Goal: Transaction & Acquisition: Download file/media

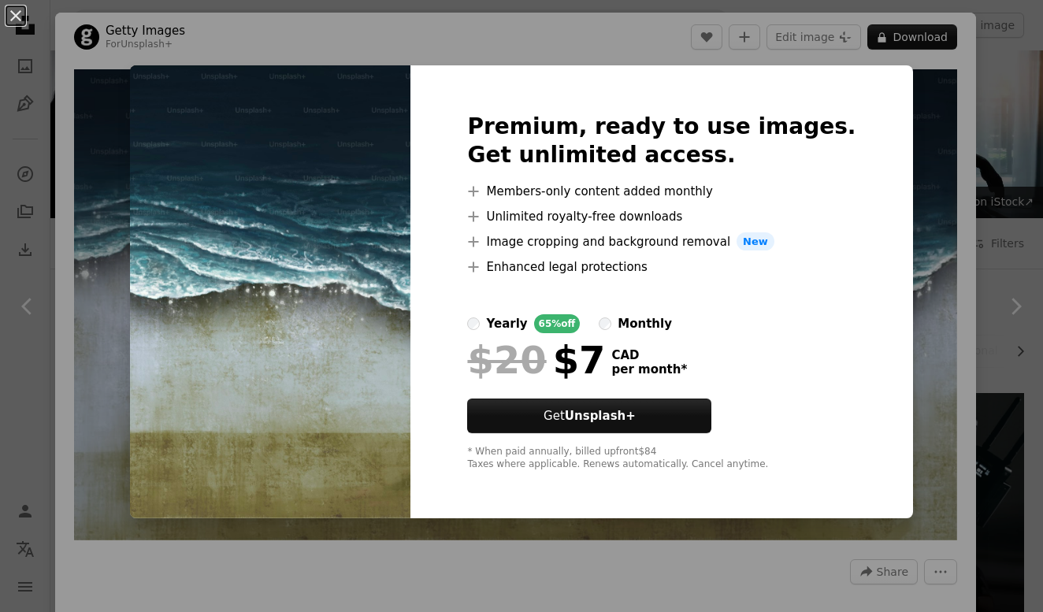
scroll to position [599, 0]
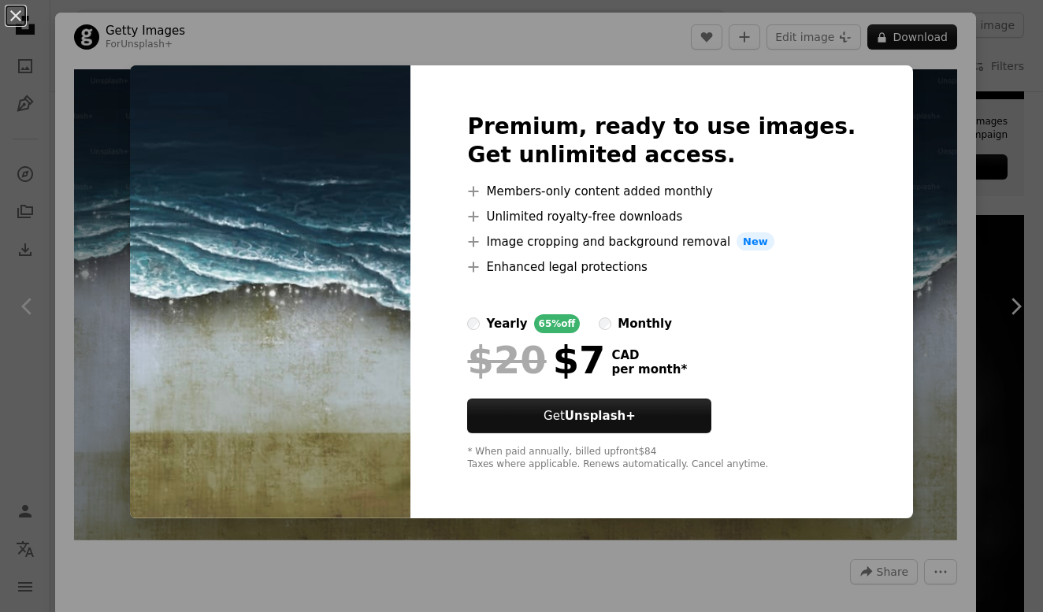
click at [917, 125] on div "An X shape Premium, ready to use images. Get unlimited access. A plus sign Memb…" at bounding box center [521, 306] width 1043 height 612
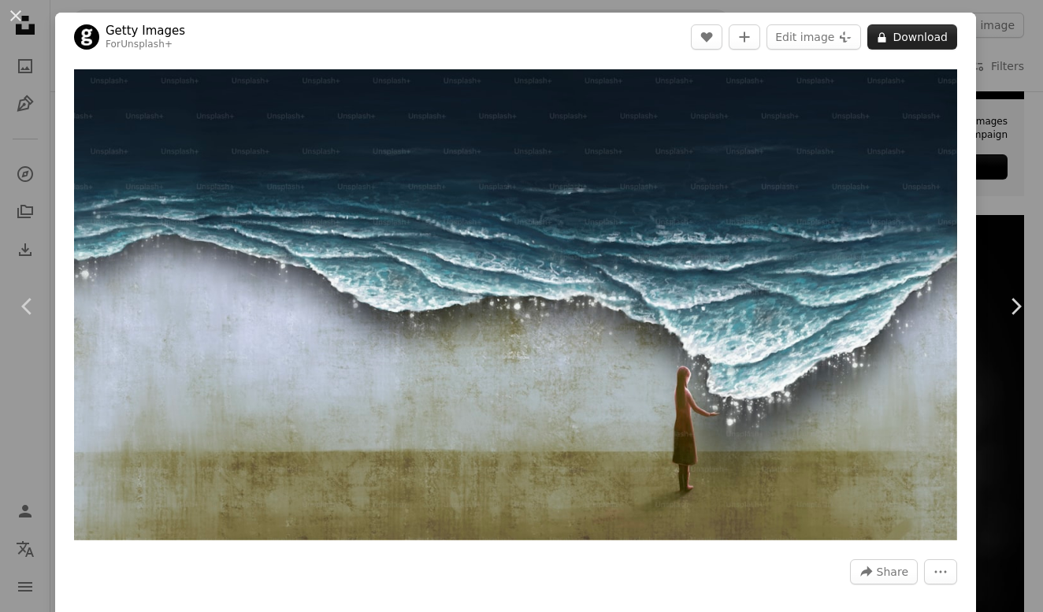
click at [925, 36] on button "A lock Download" at bounding box center [912, 36] width 90 height 25
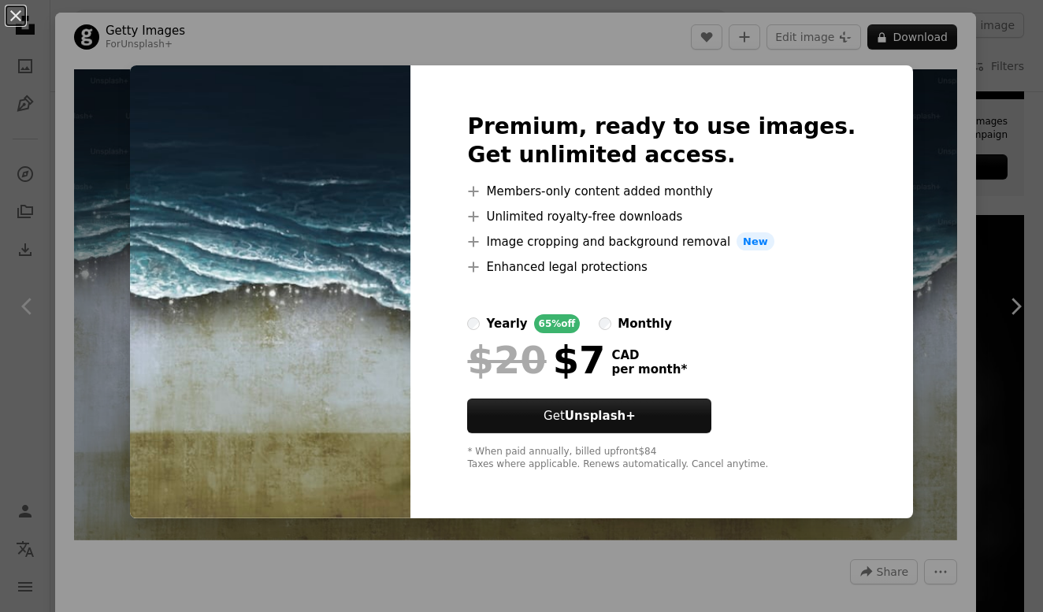
click at [845, 230] on div "Premium, ready to use images. Get unlimited access. A plus sign Members-only co…" at bounding box center [661, 292] width 502 height 454
click at [387, 375] on img at bounding box center [270, 292] width 280 height 454
click at [957, 108] on div "An X shape Premium, ready to use images. Get unlimited access. A plus sign Memb…" at bounding box center [521, 306] width 1043 height 612
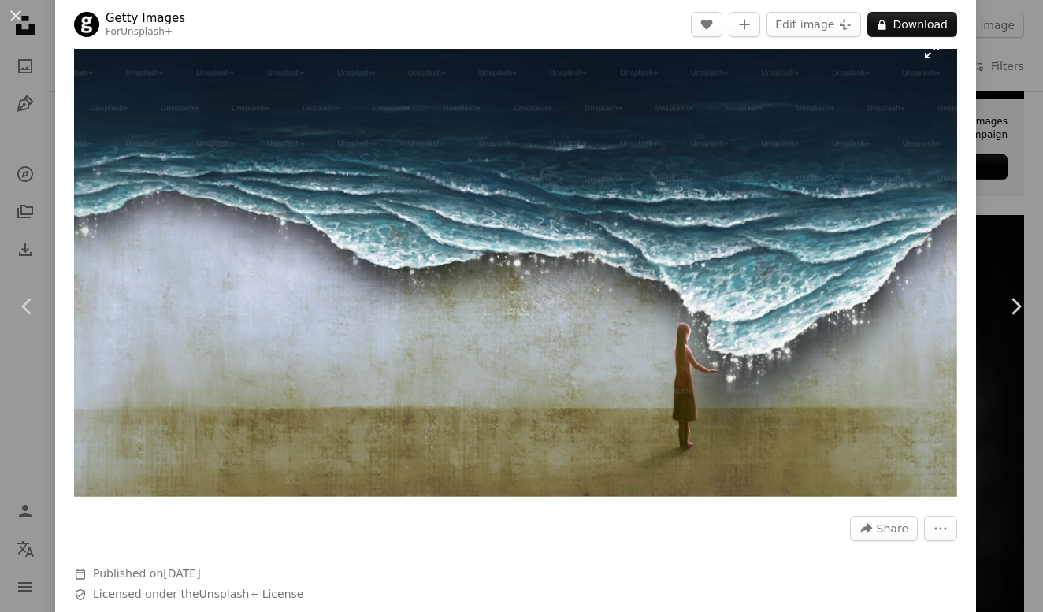
scroll to position [32, 0]
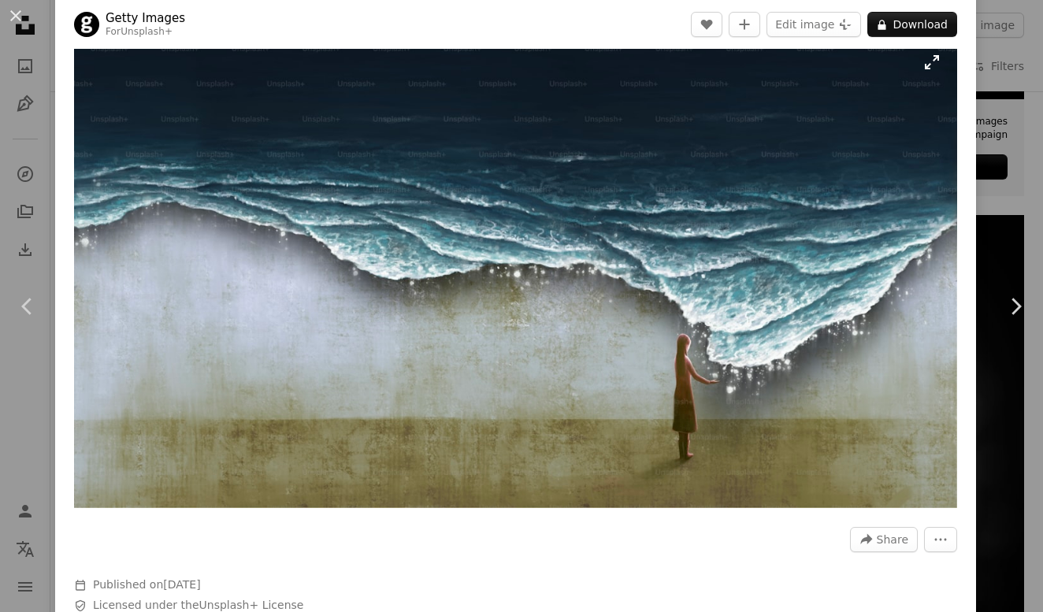
click at [309, 331] on img "Zoom in on this image" at bounding box center [515, 272] width 883 height 471
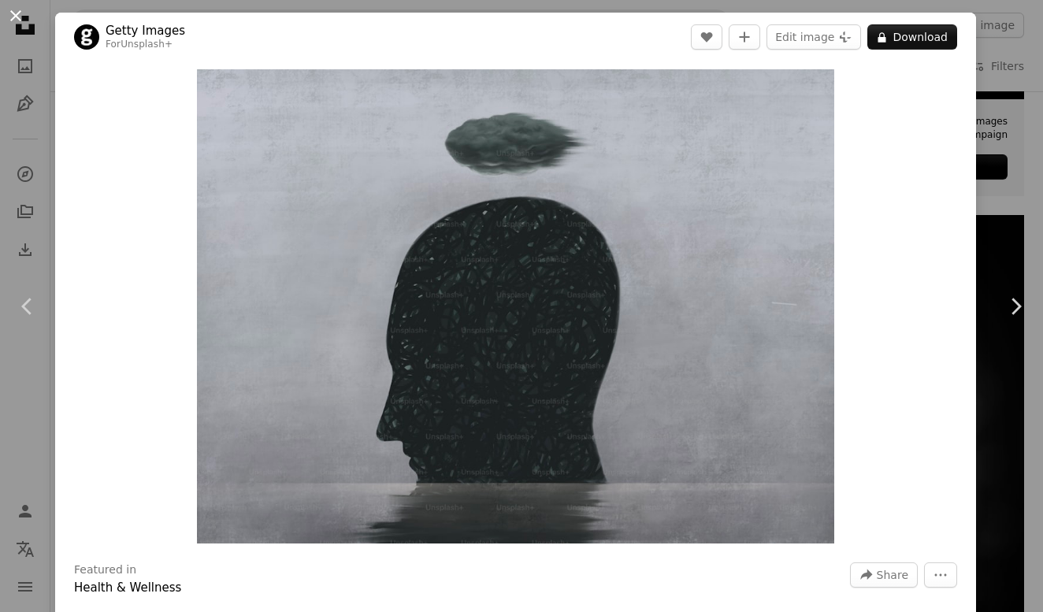
click at [15, 13] on button "An X shape" at bounding box center [15, 15] width 19 height 19
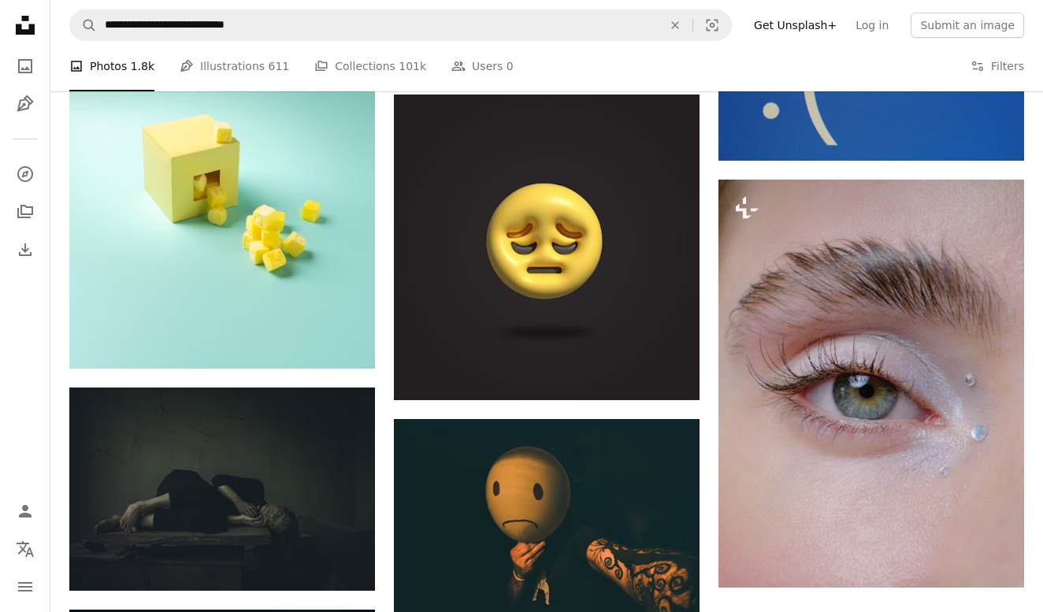
scroll to position [1859, 0]
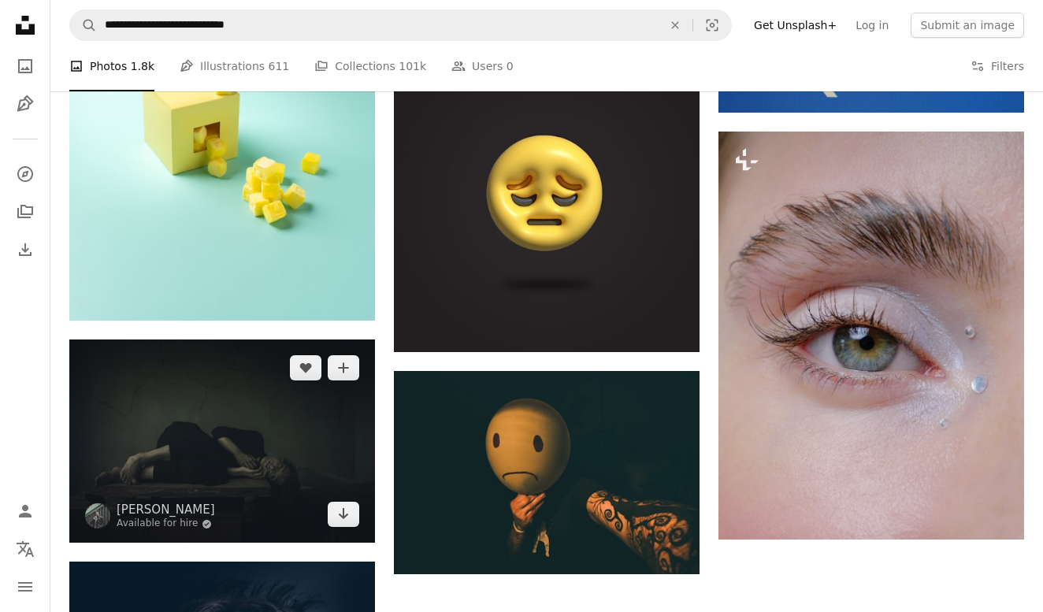
click at [343, 404] on img at bounding box center [222, 440] width 306 height 203
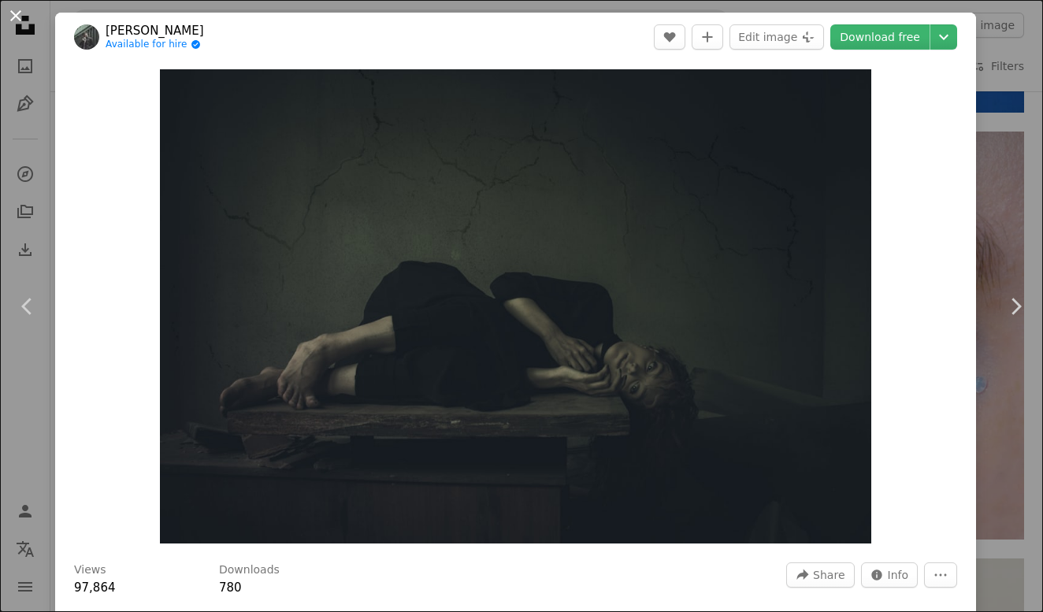
click at [14, 17] on button "An X shape" at bounding box center [15, 15] width 19 height 19
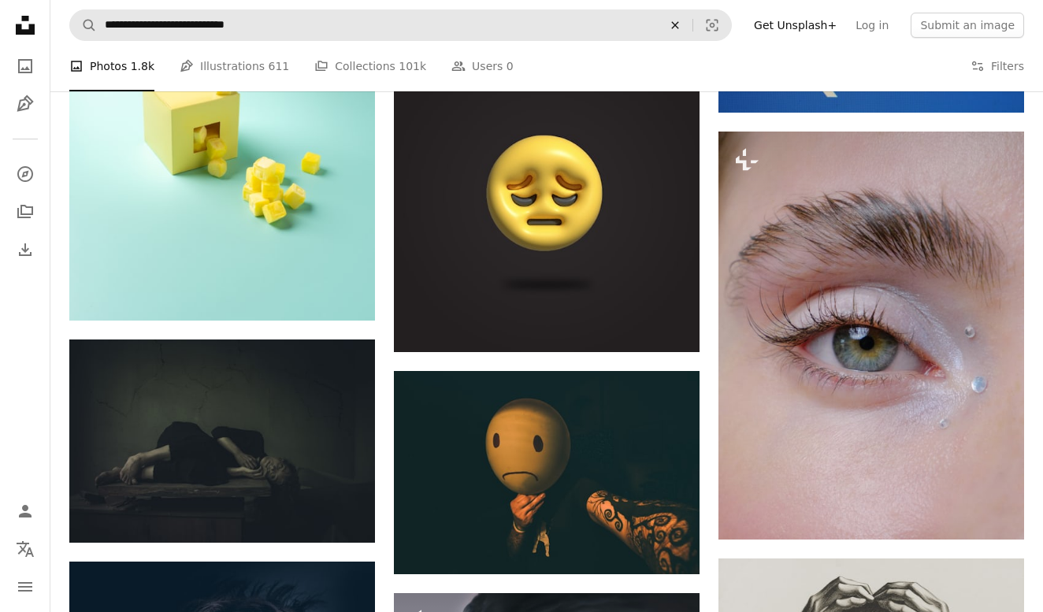
click at [678, 24] on icon "Find visuals sitewide" at bounding box center [674, 24] width 7 height 7
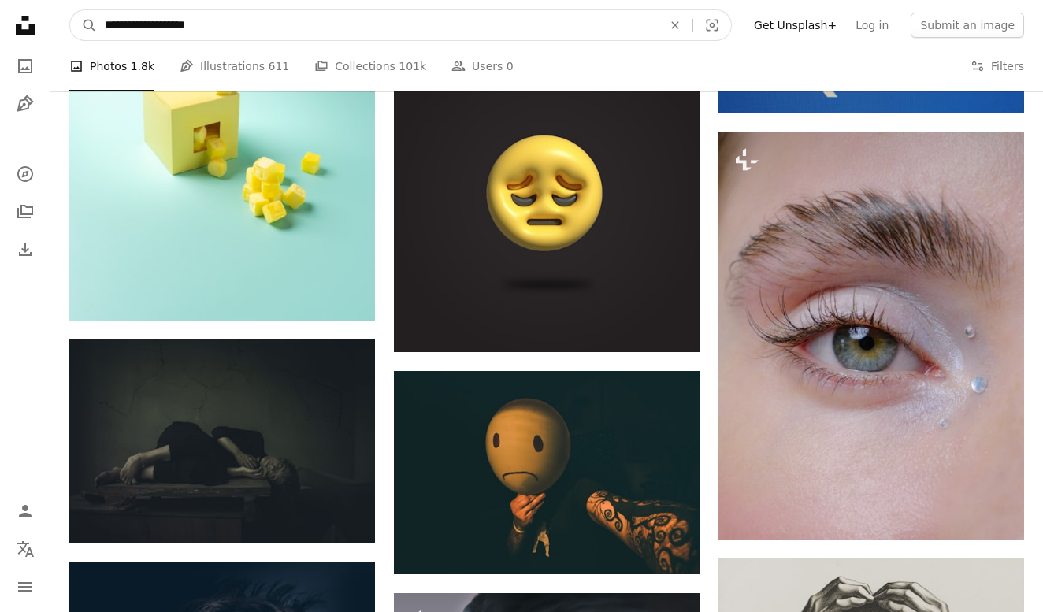
type input "**********"
click at [83, 25] on button "A magnifying glass" at bounding box center [83, 25] width 27 height 30
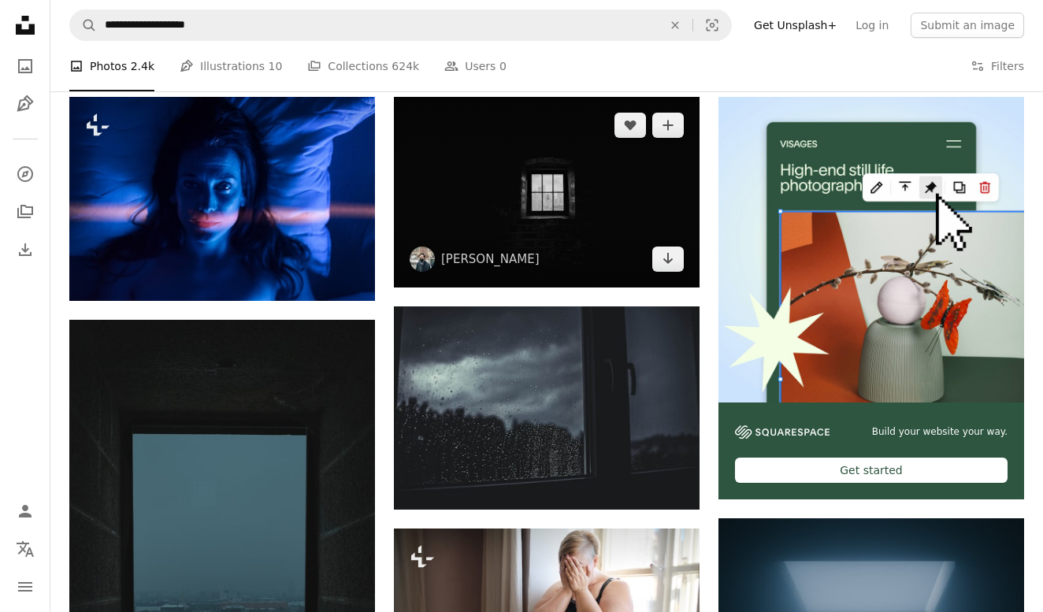
scroll to position [302, 0]
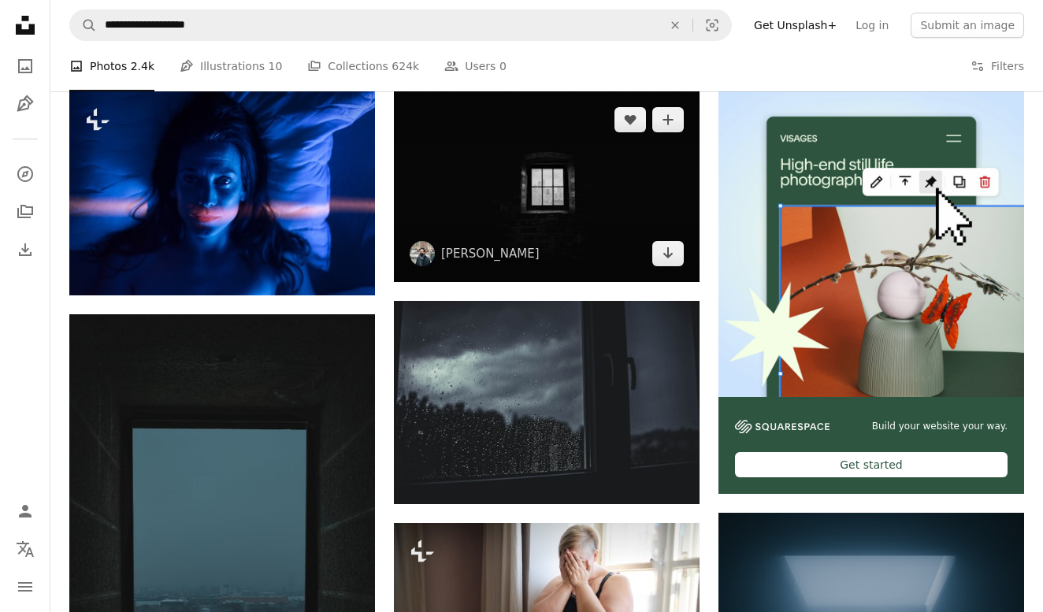
click at [517, 193] on img at bounding box center [547, 186] width 306 height 190
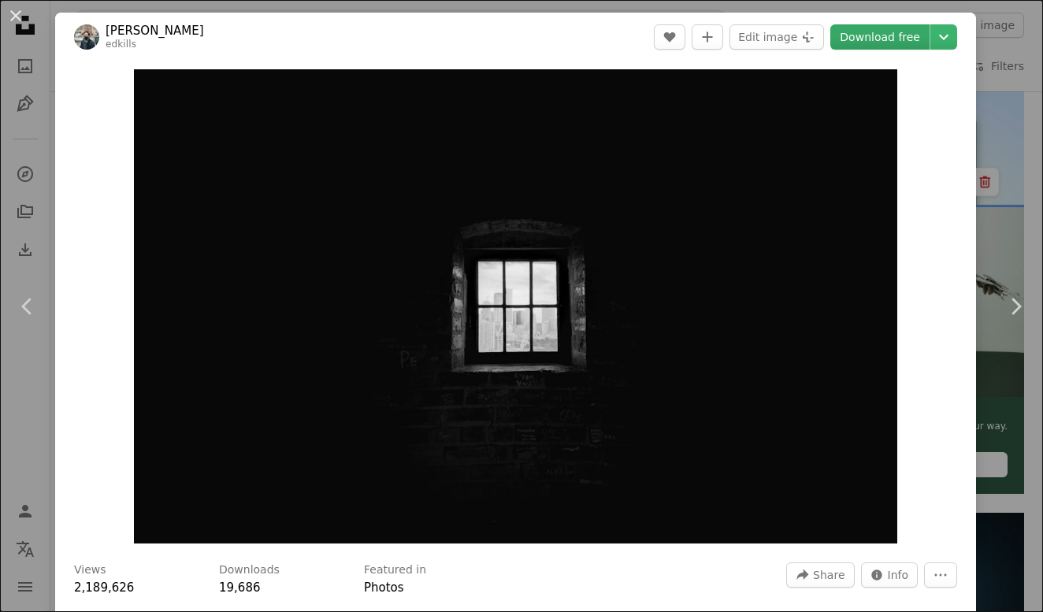
click at [908, 35] on link "Download free" at bounding box center [879, 36] width 99 height 25
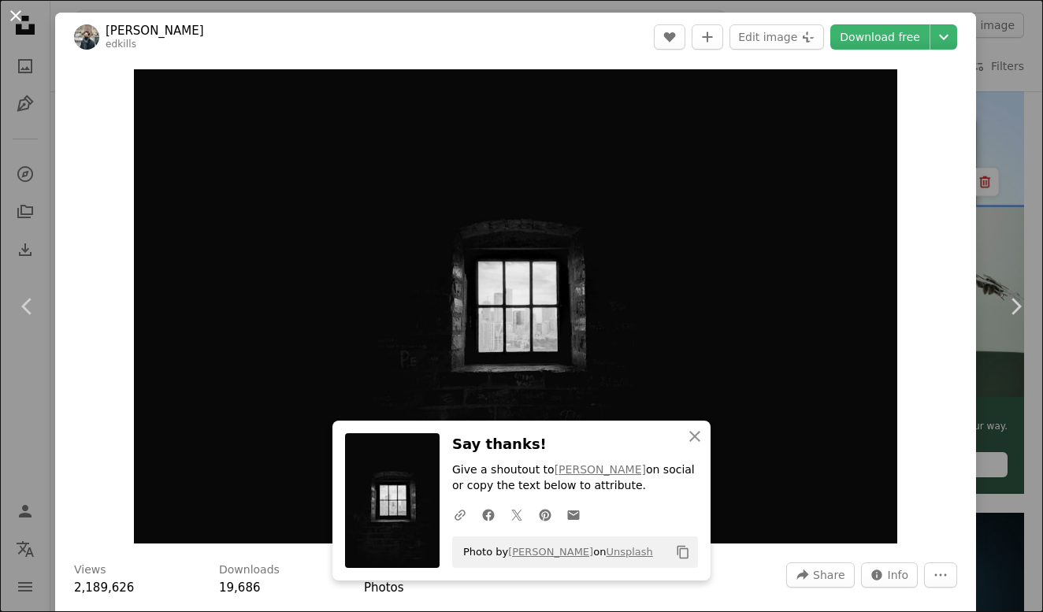
click at [16, 15] on button "An X shape" at bounding box center [15, 15] width 19 height 19
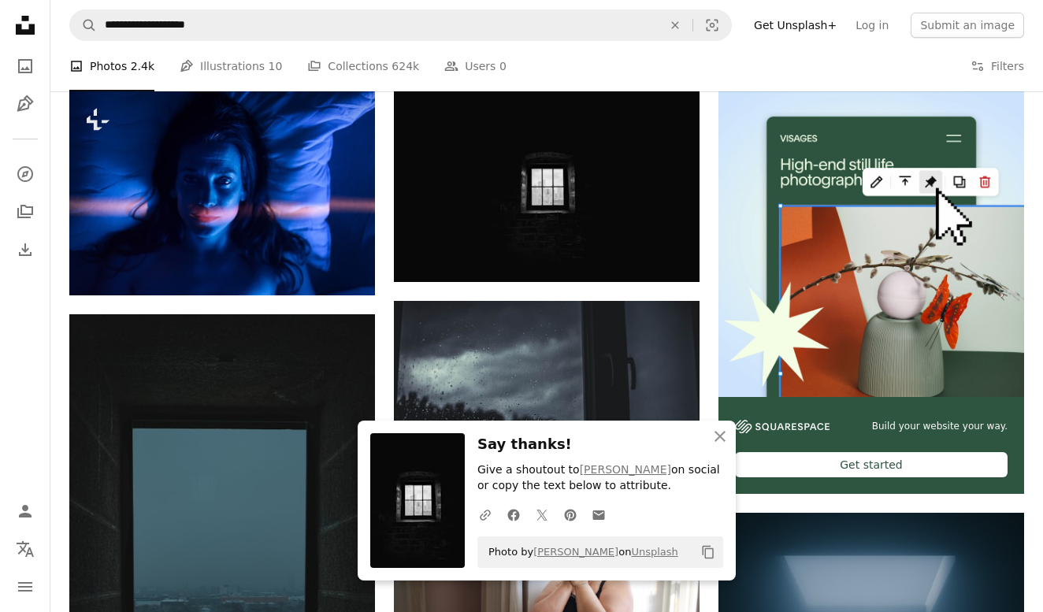
scroll to position [406, 0]
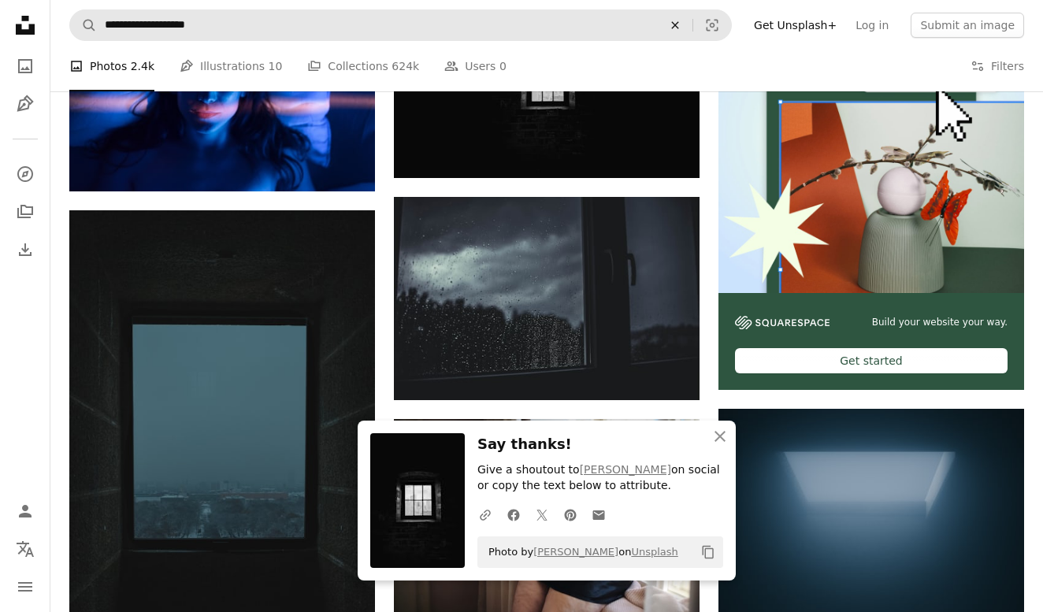
click at [691, 23] on icon "An X shape" at bounding box center [675, 25] width 35 height 13
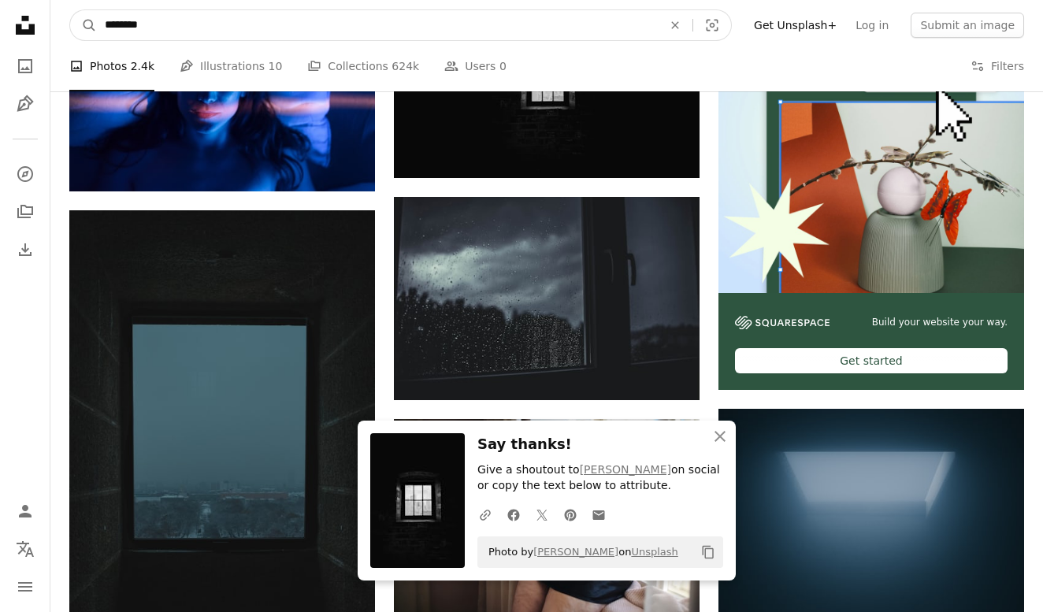
type input "********"
click at [83, 25] on button "A magnifying glass" at bounding box center [83, 25] width 27 height 30
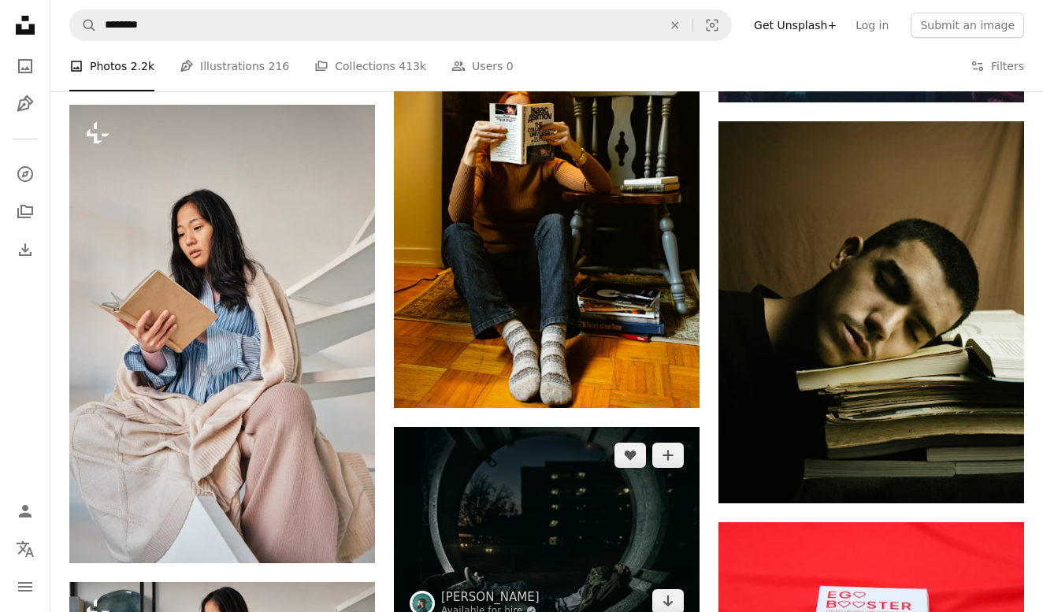
scroll to position [1121, 0]
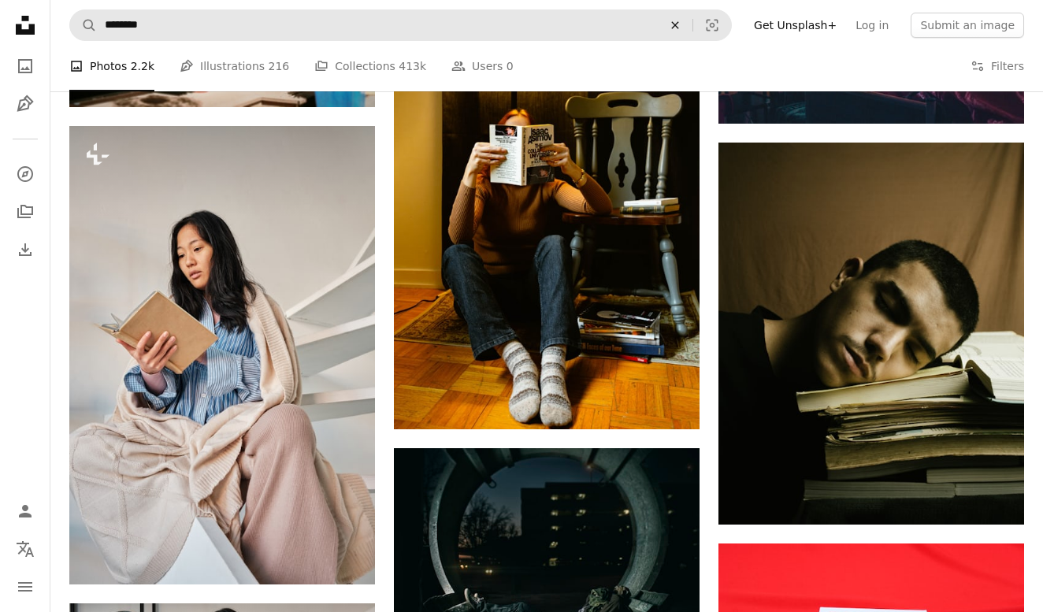
click at [678, 27] on icon "Find visuals sitewide" at bounding box center [674, 24] width 7 height 7
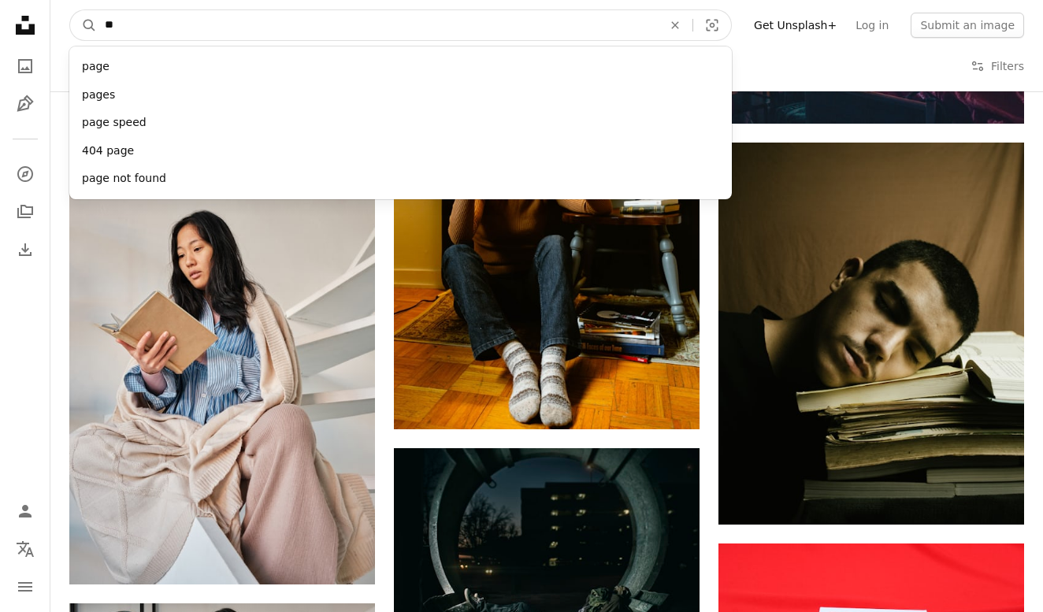
type input "*"
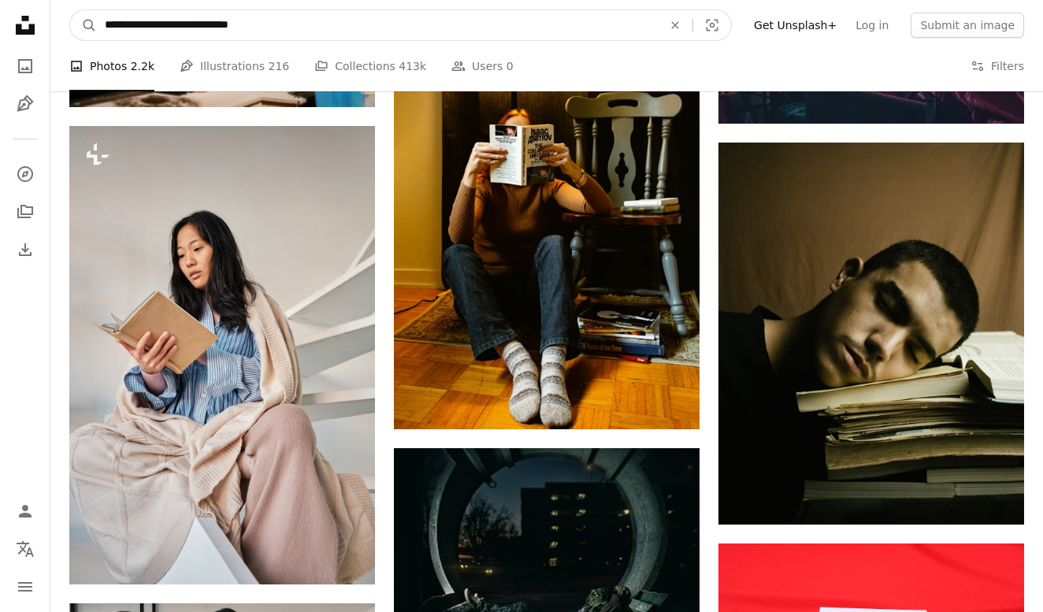
type input "**********"
click at [83, 25] on button "A magnifying glass" at bounding box center [83, 25] width 27 height 30
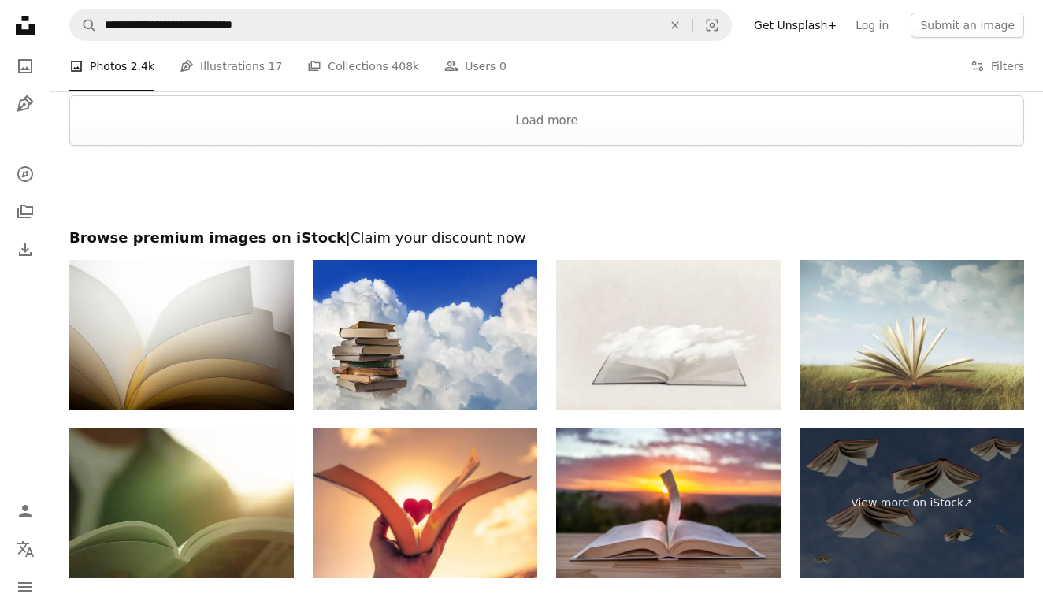
scroll to position [2741, 0]
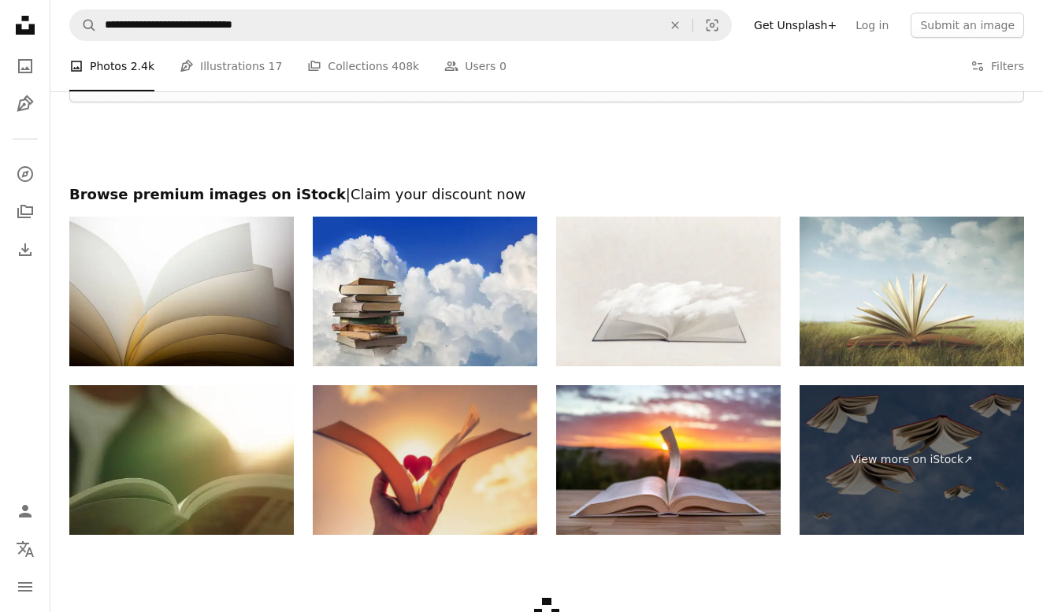
click at [486, 456] on img at bounding box center [425, 460] width 224 height 150
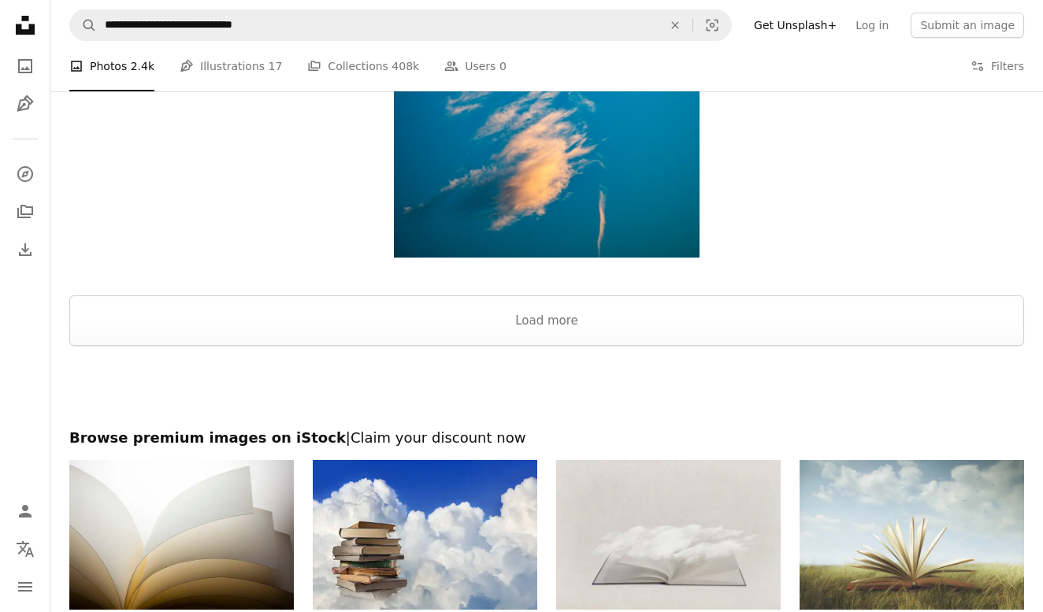
scroll to position [2535, 0]
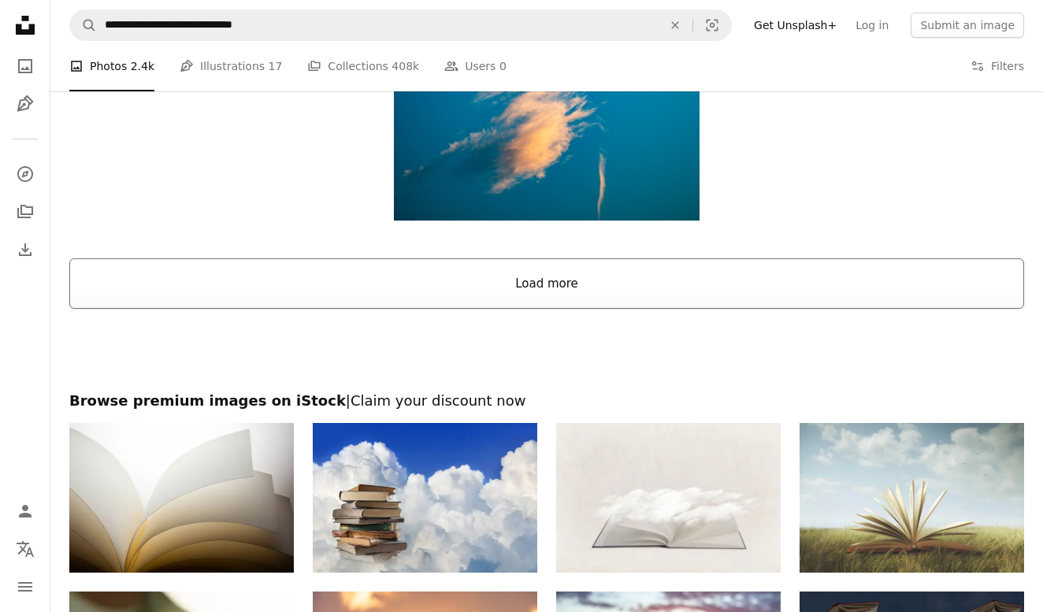
click at [550, 284] on button "Load more" at bounding box center [546, 283] width 954 height 50
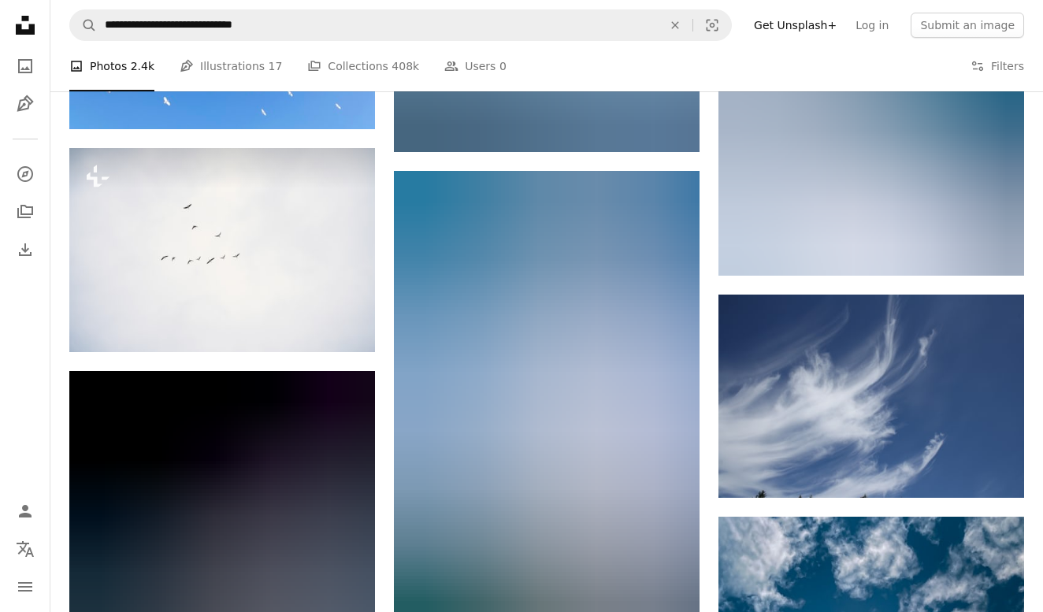
scroll to position [10115, 0]
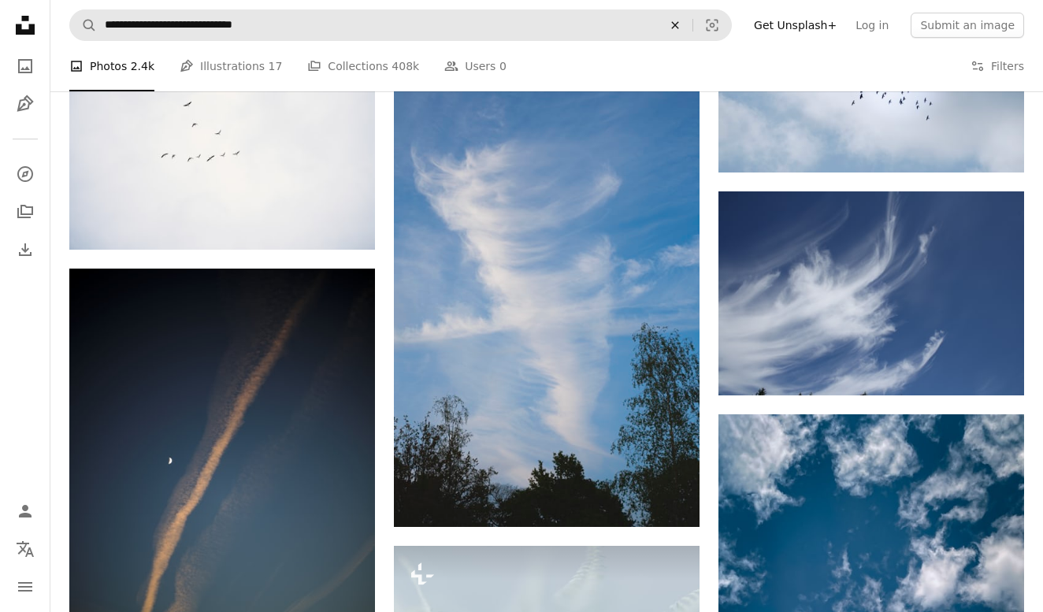
click at [684, 23] on icon "An X shape" at bounding box center [675, 25] width 35 height 13
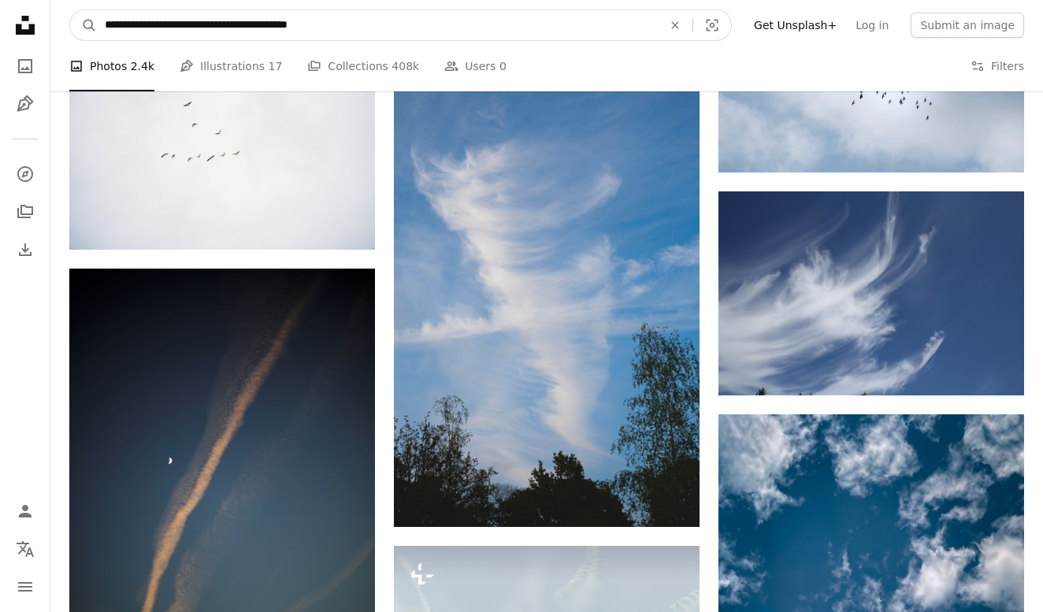
type input "**********"
click at [83, 25] on button "A magnifying glass" at bounding box center [83, 25] width 27 height 30
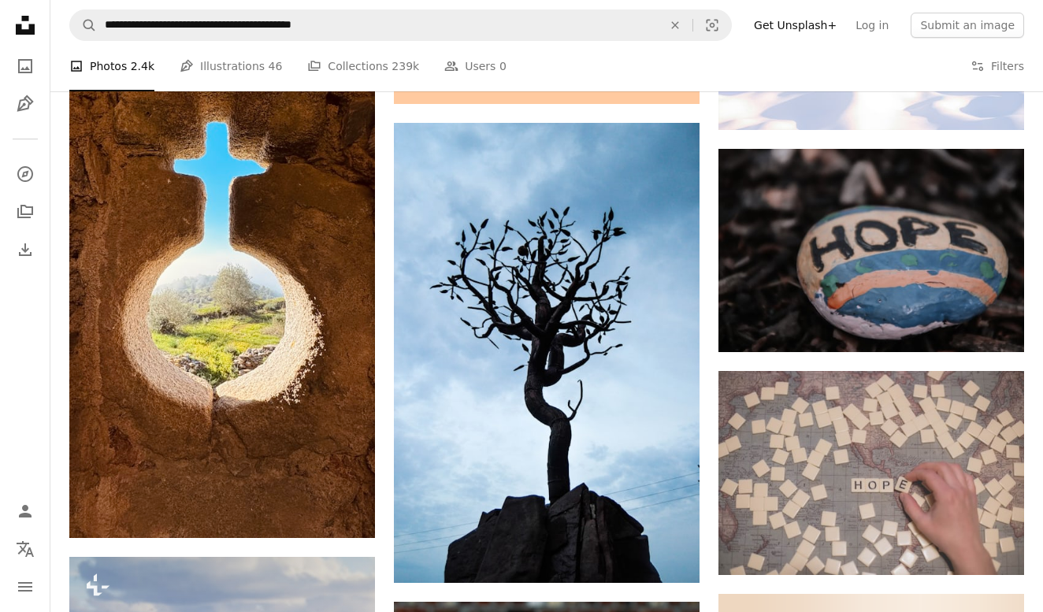
scroll to position [1532, 0]
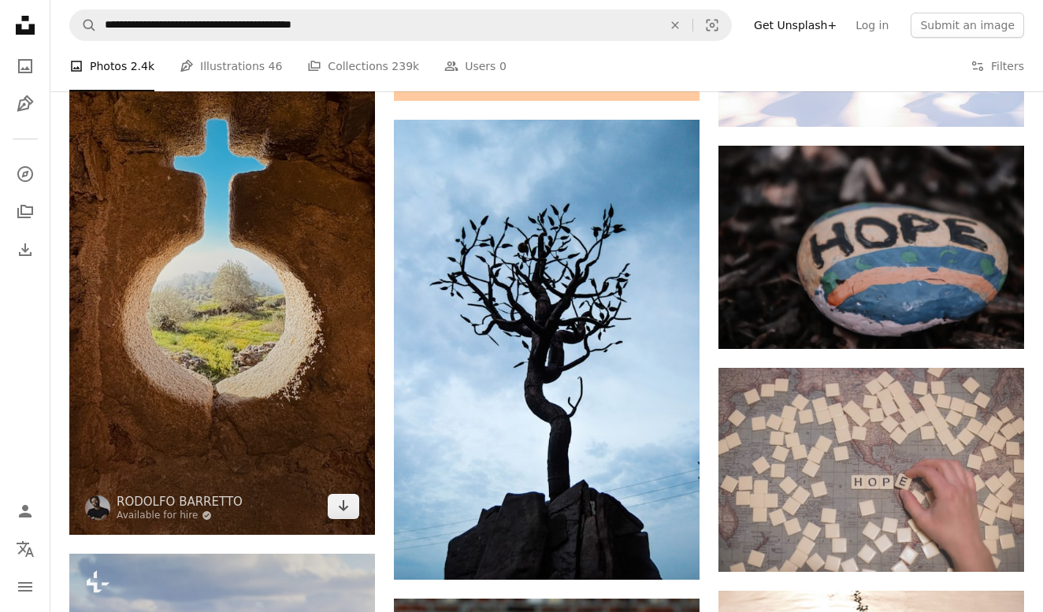
click at [228, 298] on img at bounding box center [222, 262] width 306 height 543
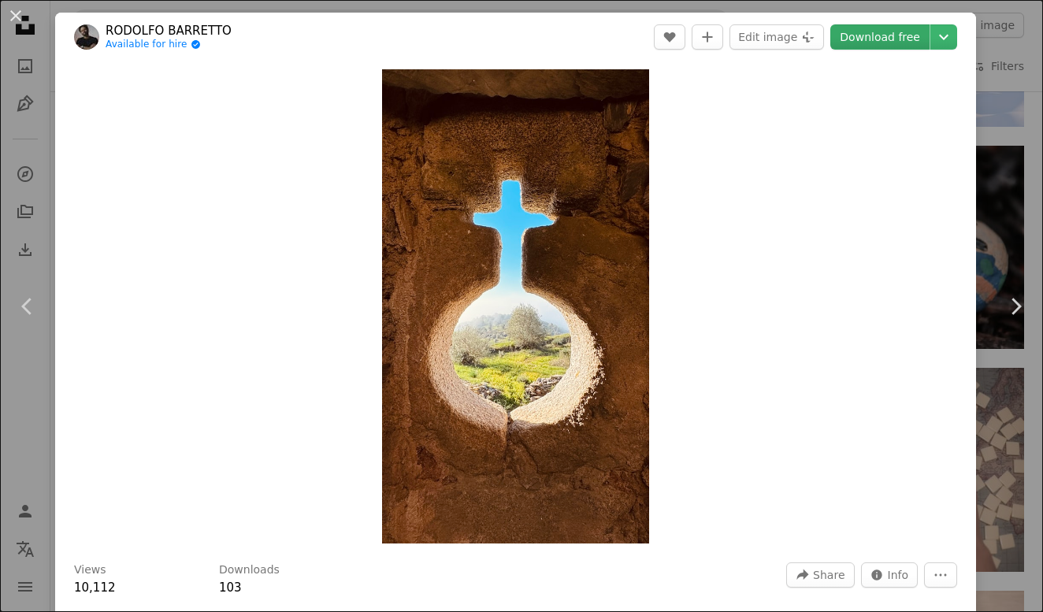
click at [898, 32] on link "Download free" at bounding box center [879, 36] width 99 height 25
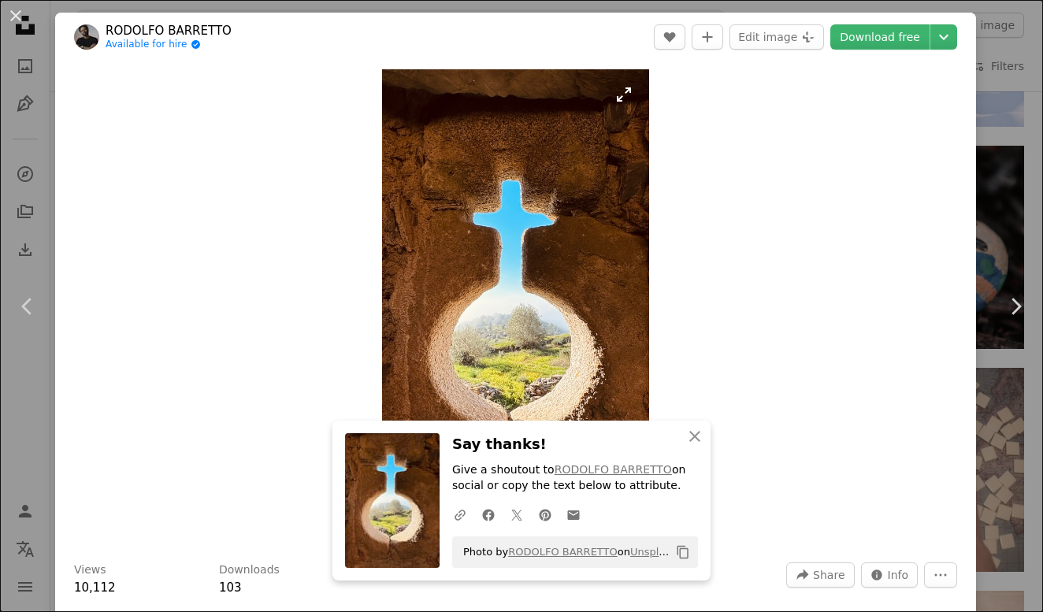
click at [410, 231] on img "Zoom in on this image" at bounding box center [515, 306] width 267 height 474
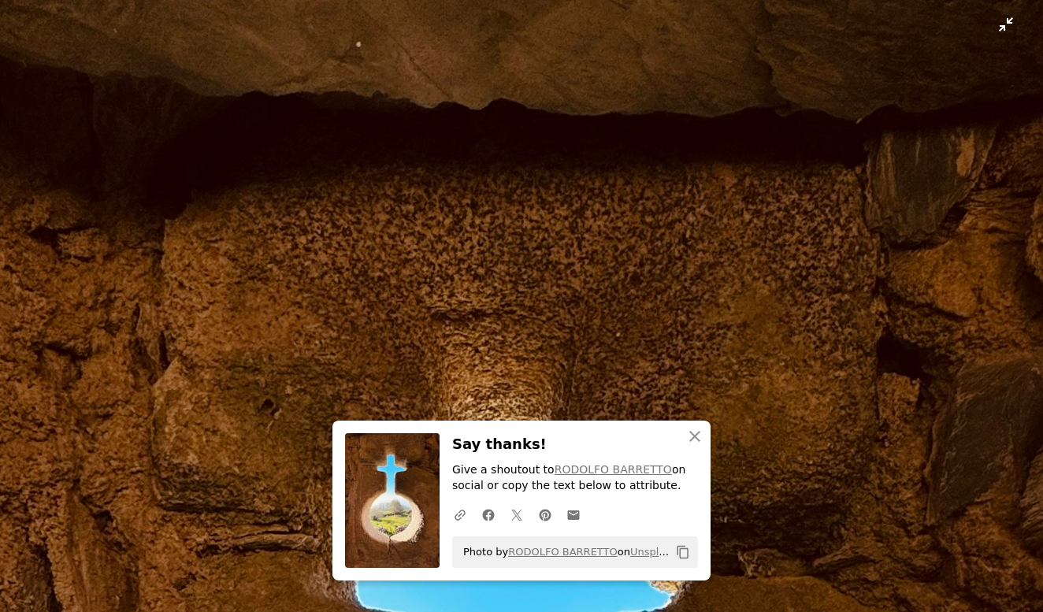
scroll to position [622, 0]
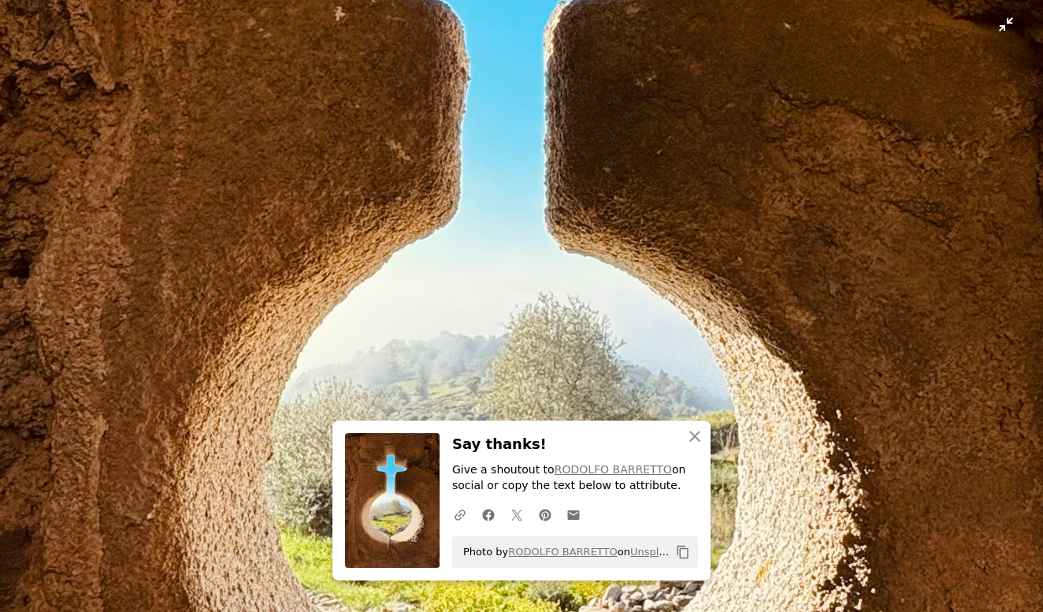
click at [53, 41] on img "Zoom out on this image" at bounding box center [521, 305] width 1044 height 1856
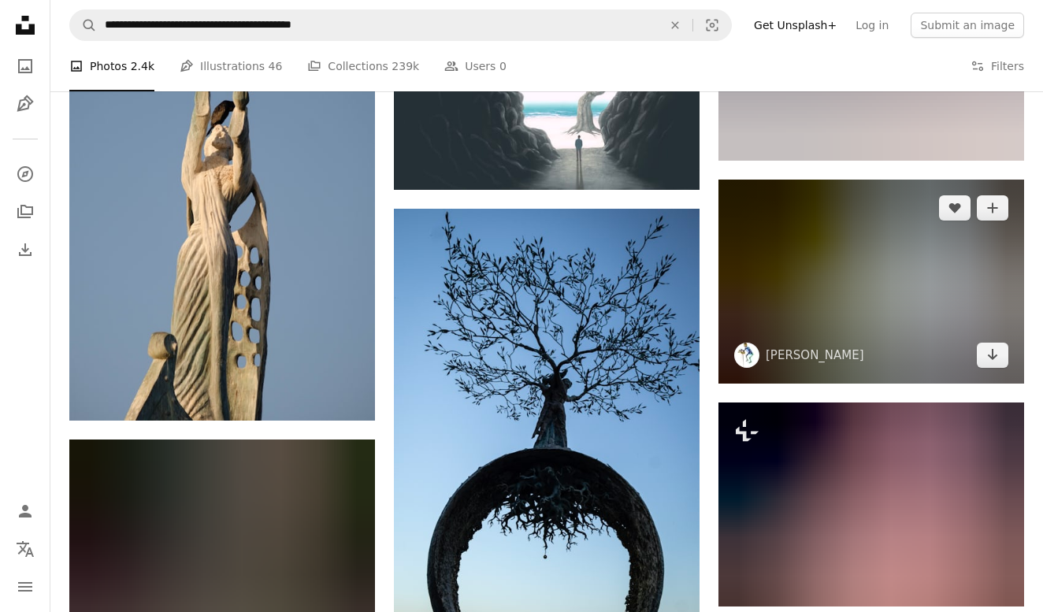
scroll to position [7955, 0]
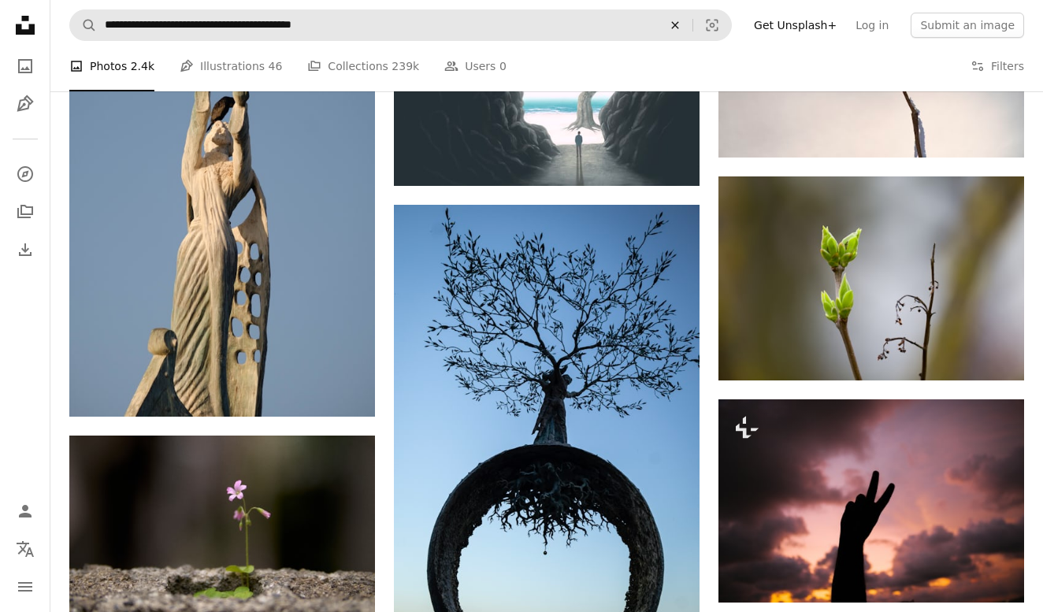
click at [678, 24] on icon "Find visuals sitewide" at bounding box center [674, 24] width 7 height 7
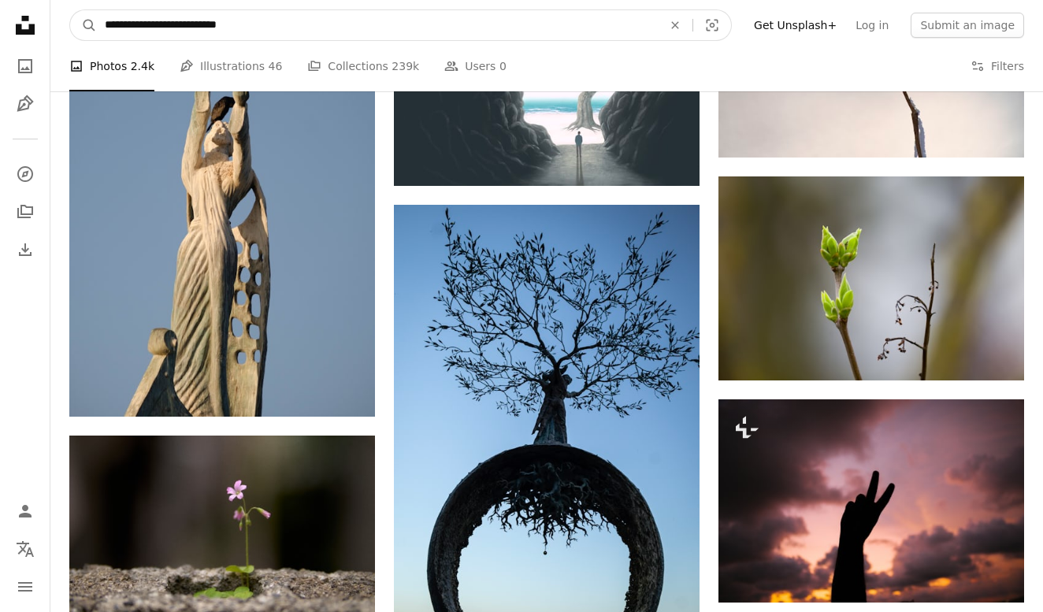
type input "**********"
click at [83, 25] on button "A magnifying glass" at bounding box center [83, 25] width 27 height 30
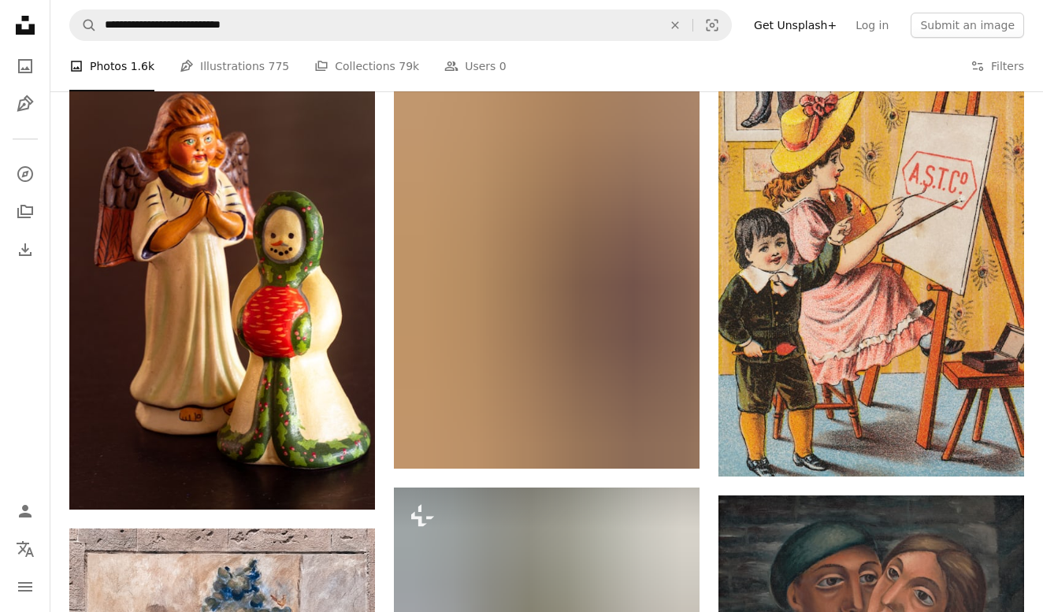
scroll to position [1905, 0]
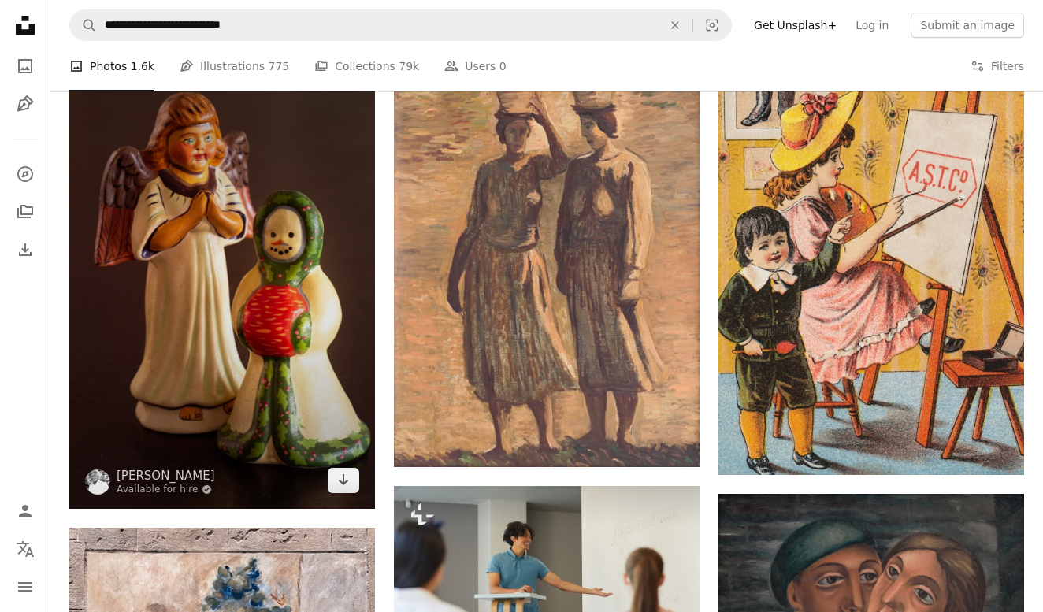
click at [303, 319] on img at bounding box center [222, 279] width 306 height 458
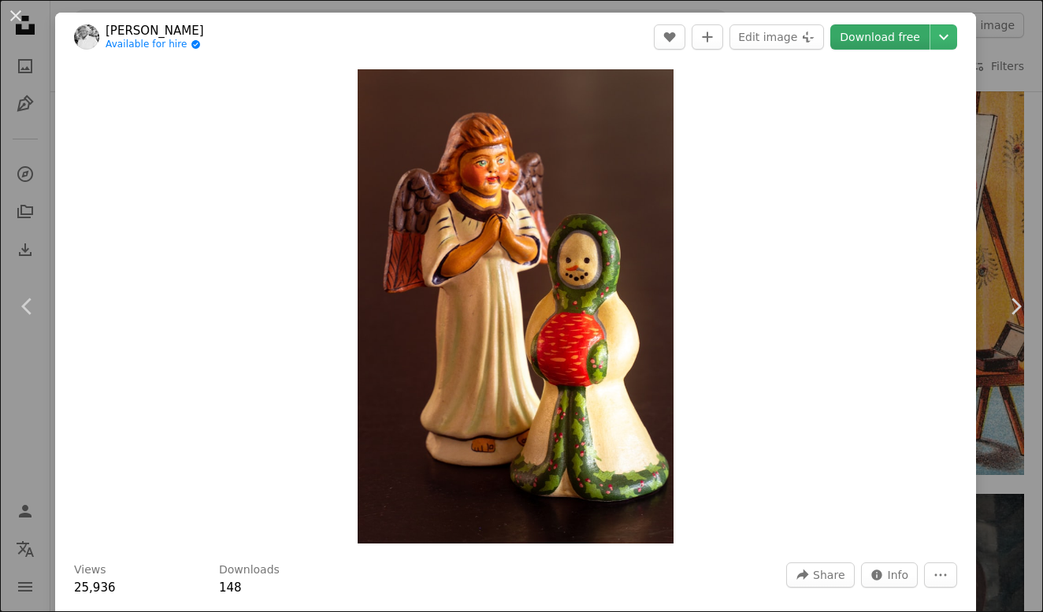
click at [919, 34] on link "Download free" at bounding box center [879, 36] width 99 height 25
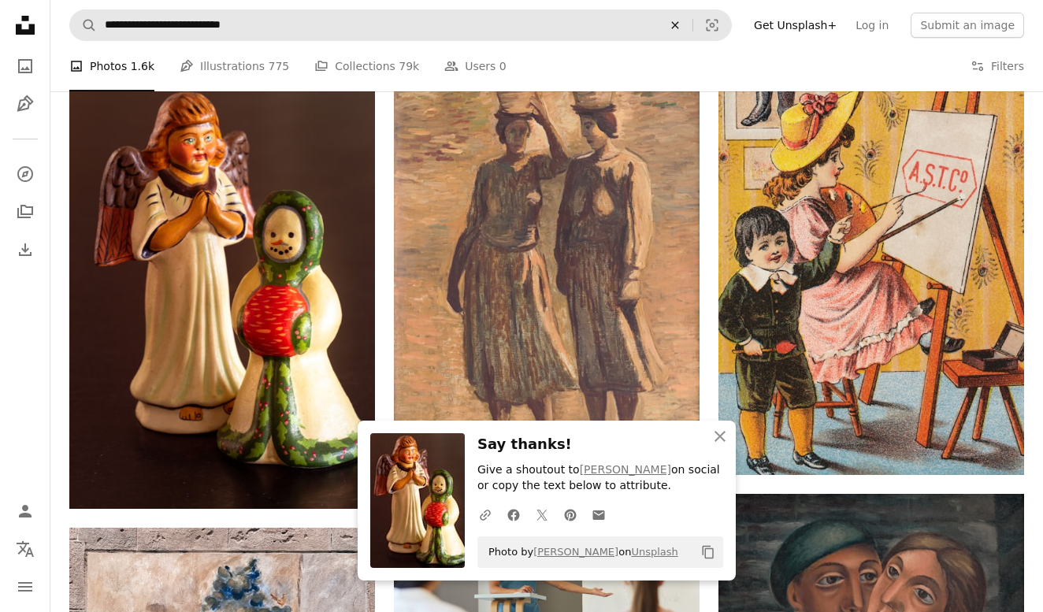
click at [691, 21] on icon "An X shape" at bounding box center [675, 25] width 35 height 13
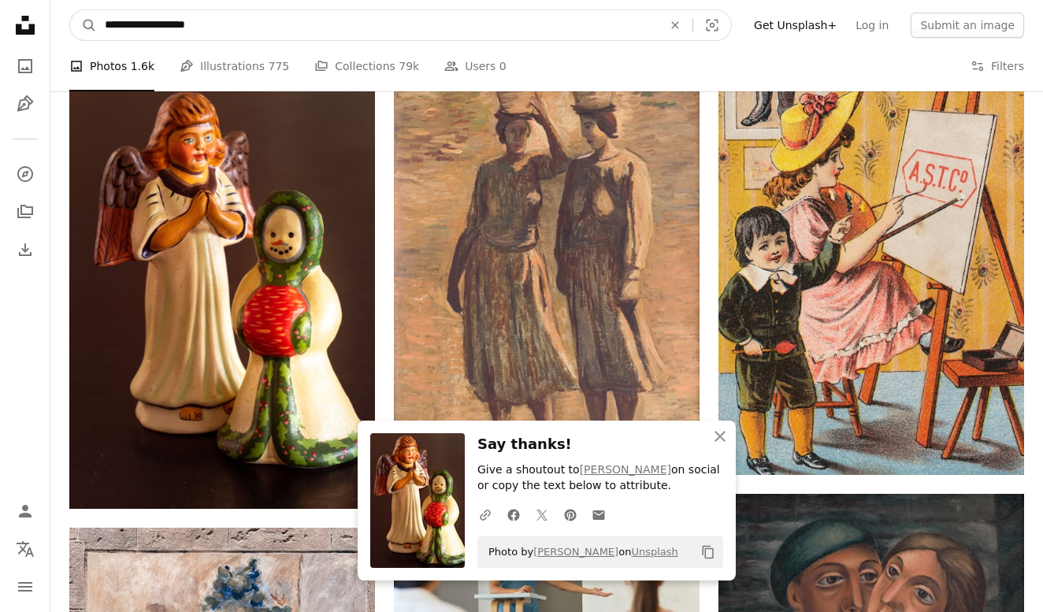
type input "**********"
click at [83, 25] on button "A magnifying glass" at bounding box center [83, 25] width 27 height 30
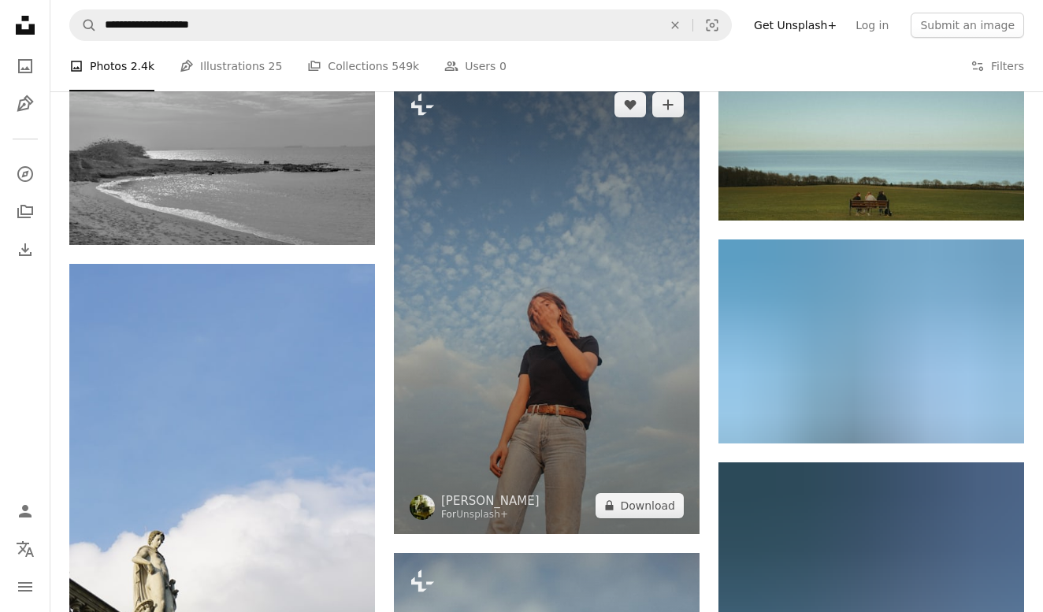
scroll to position [1198, 0]
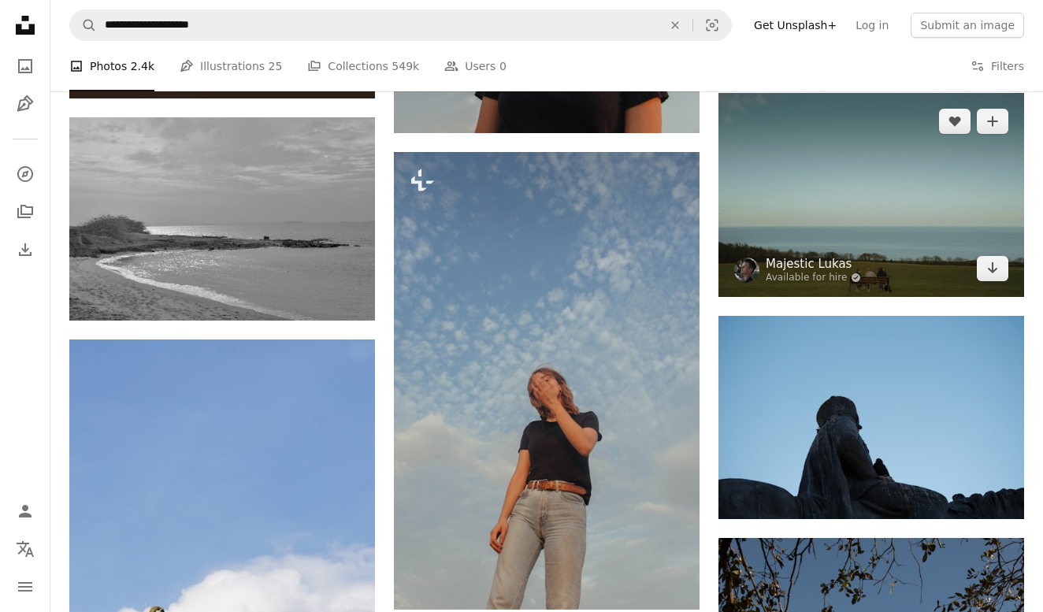
click at [799, 256] on link "Majestic Lukas" at bounding box center [812, 264] width 95 height 16
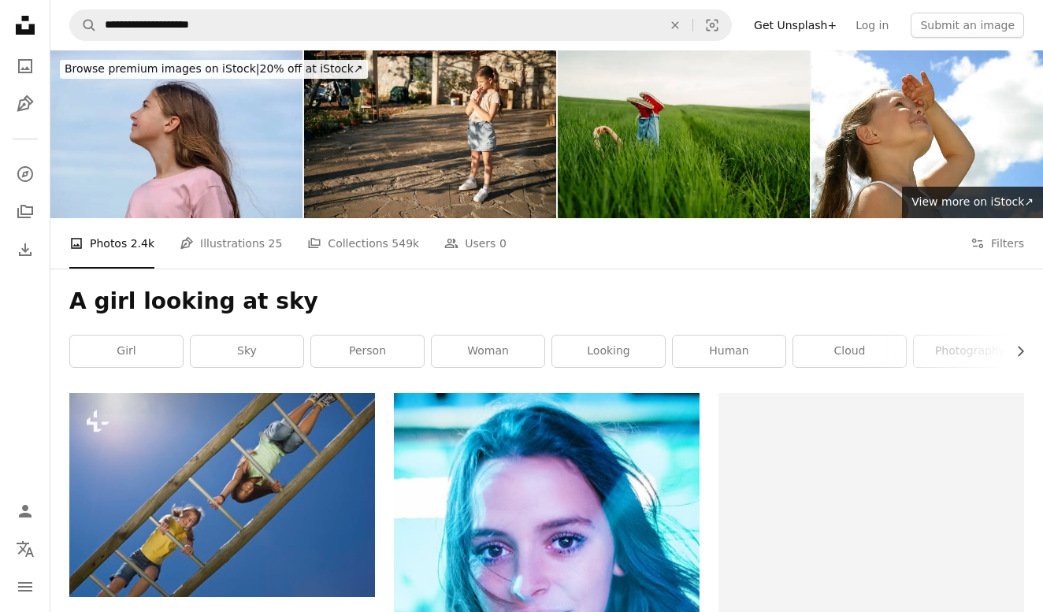
scroll to position [1198, 0]
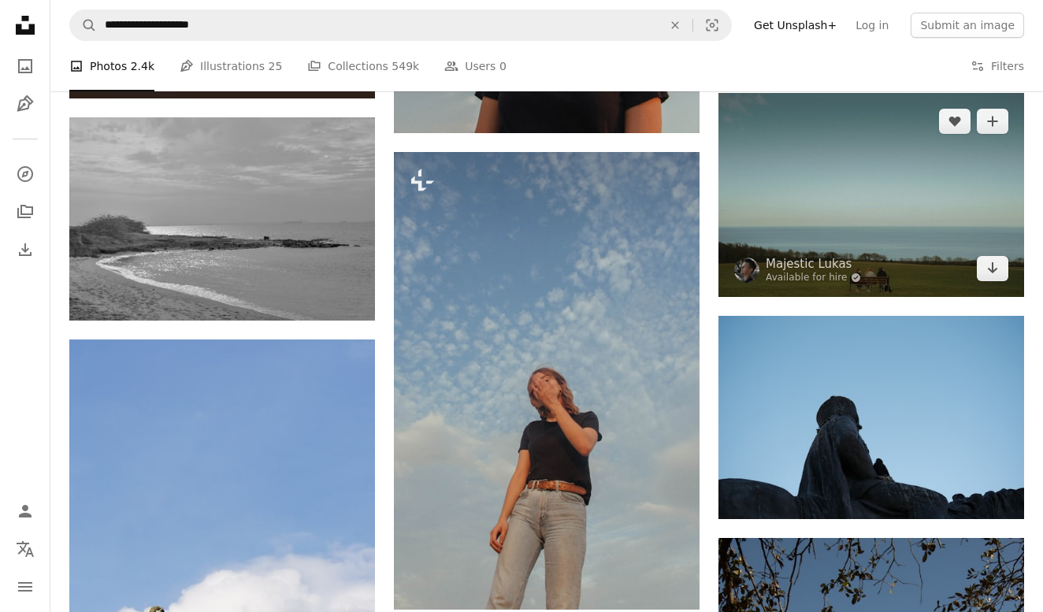
click at [842, 220] on img at bounding box center [871, 194] width 306 height 203
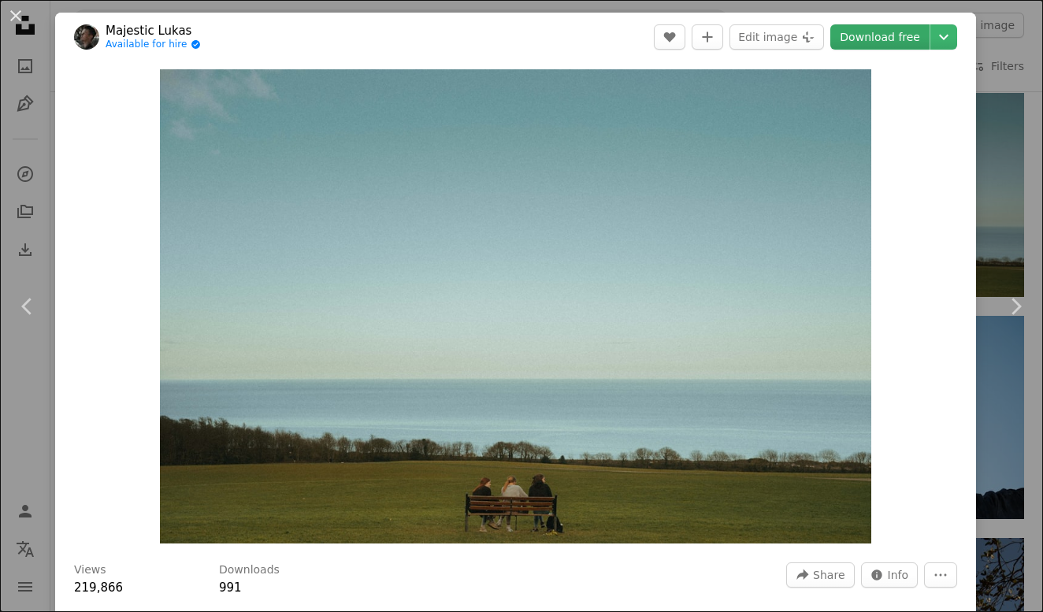
click at [888, 32] on link "Download free" at bounding box center [879, 36] width 99 height 25
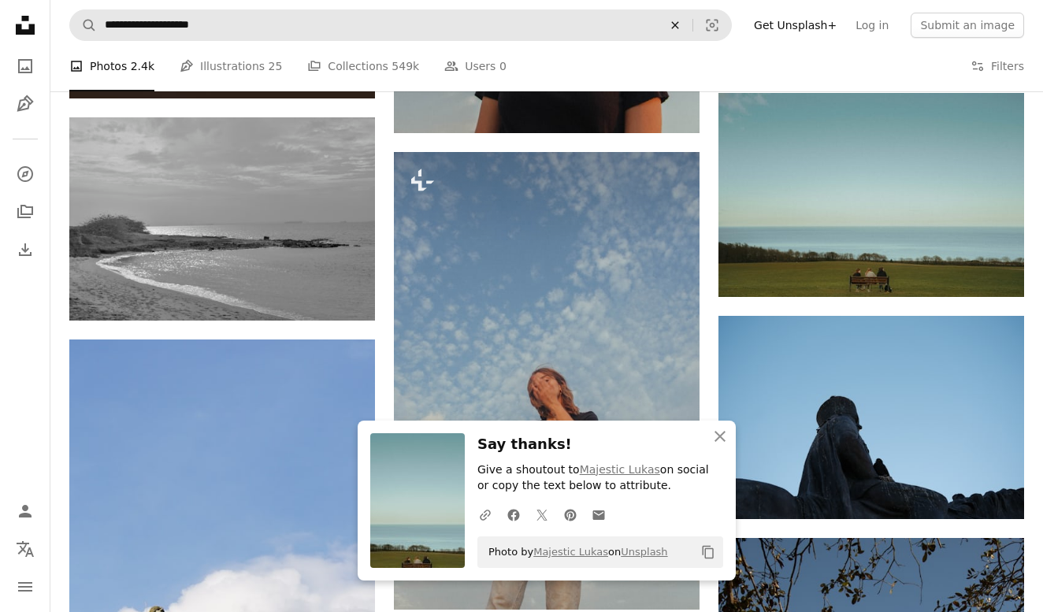
click at [689, 23] on icon "An X shape" at bounding box center [675, 25] width 35 height 13
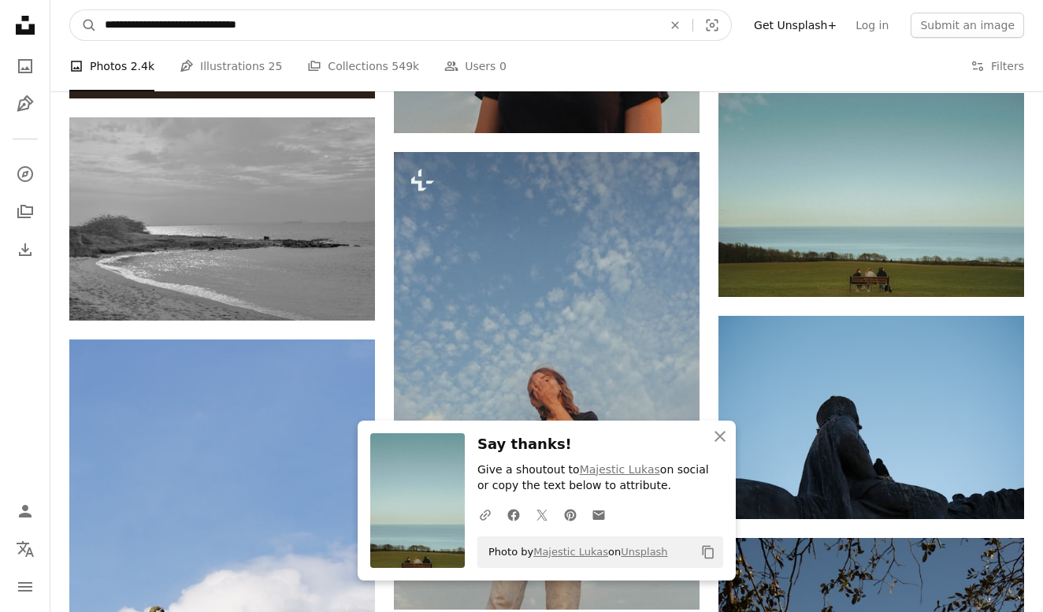
type input "**********"
click at [83, 25] on button "A magnifying glass" at bounding box center [83, 25] width 27 height 30
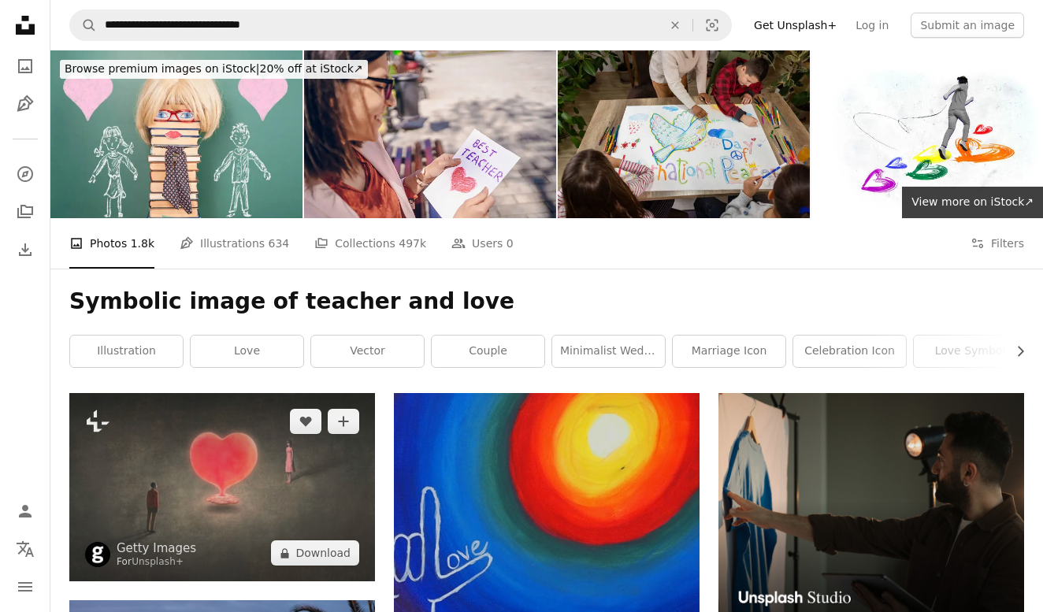
click at [273, 480] on img at bounding box center [222, 487] width 306 height 188
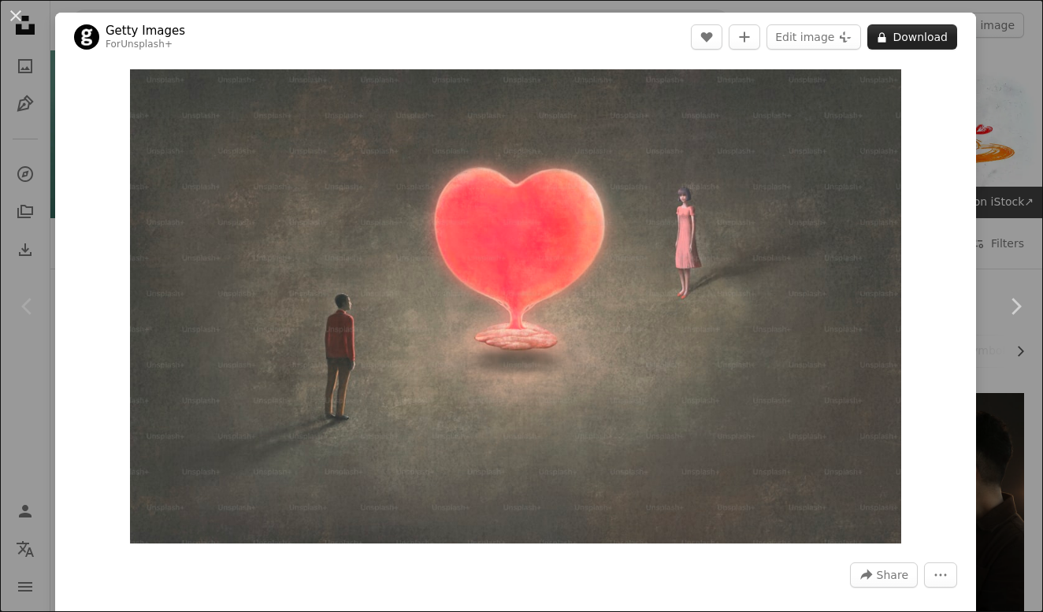
click at [952, 35] on button "A lock Download" at bounding box center [912, 36] width 90 height 25
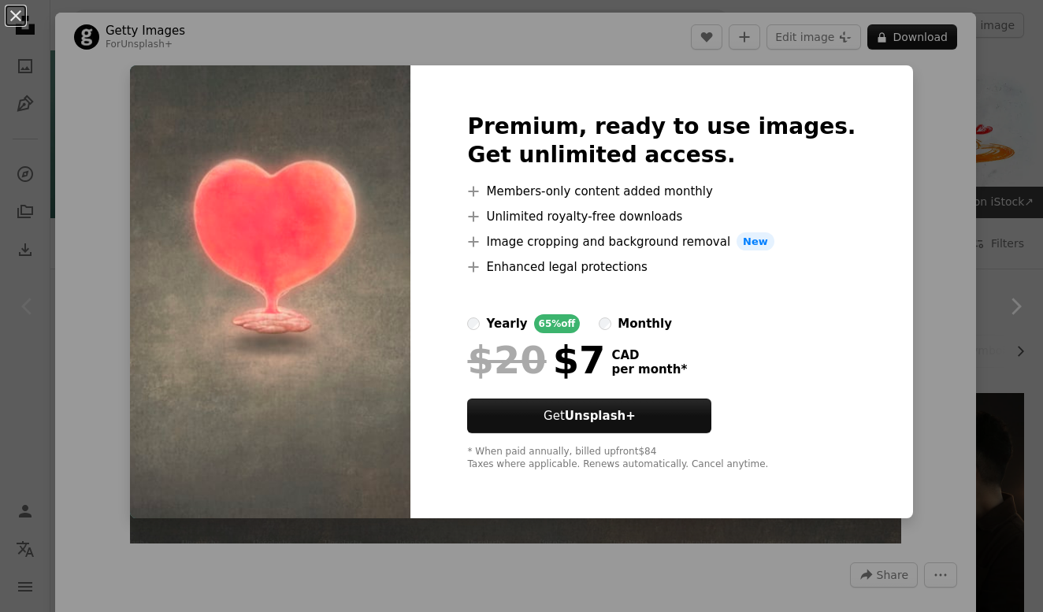
click at [205, 77] on img at bounding box center [270, 292] width 280 height 454
click at [17, 14] on button "An X shape" at bounding box center [15, 15] width 19 height 19
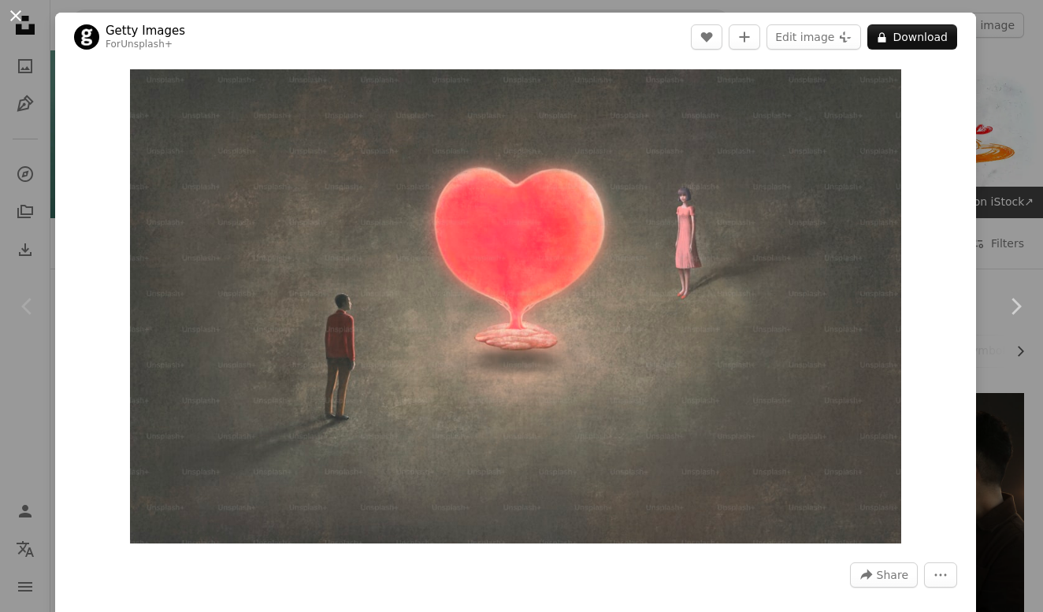
click at [11, 13] on button "An X shape" at bounding box center [15, 15] width 19 height 19
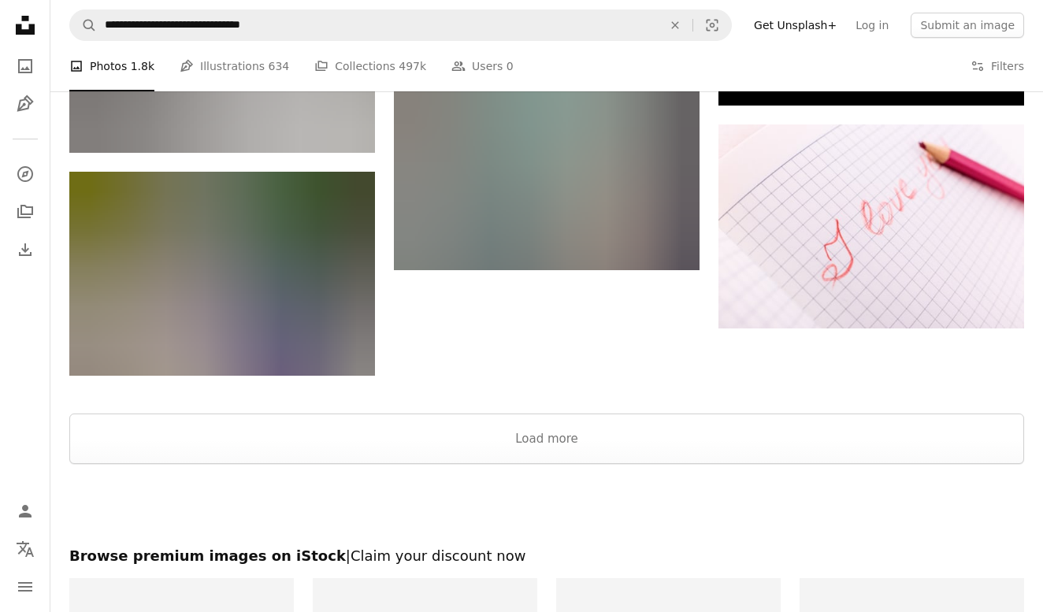
scroll to position [1993, 0]
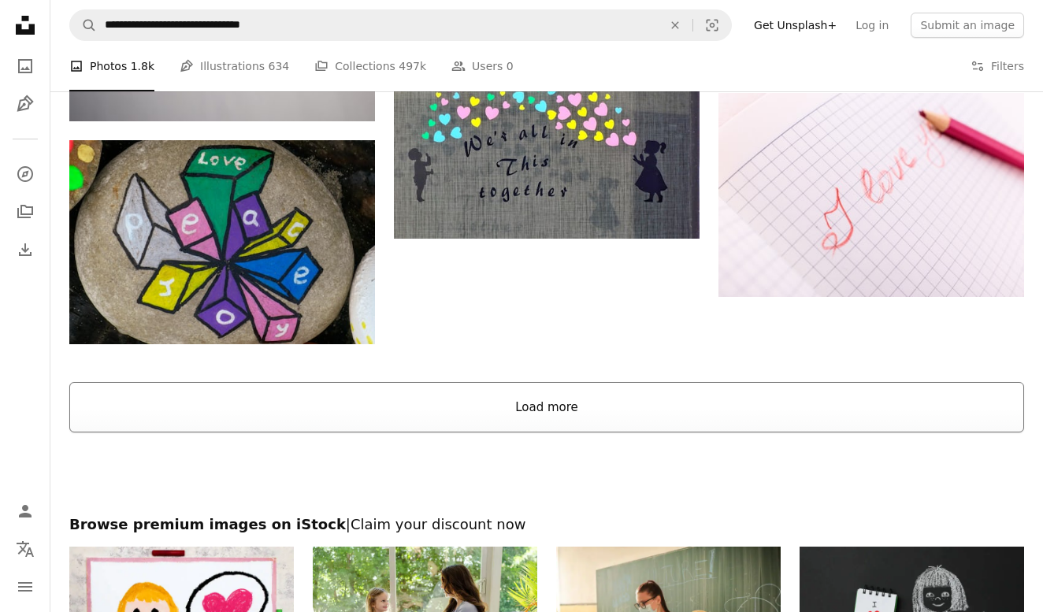
click at [368, 413] on button "Load more" at bounding box center [546, 407] width 954 height 50
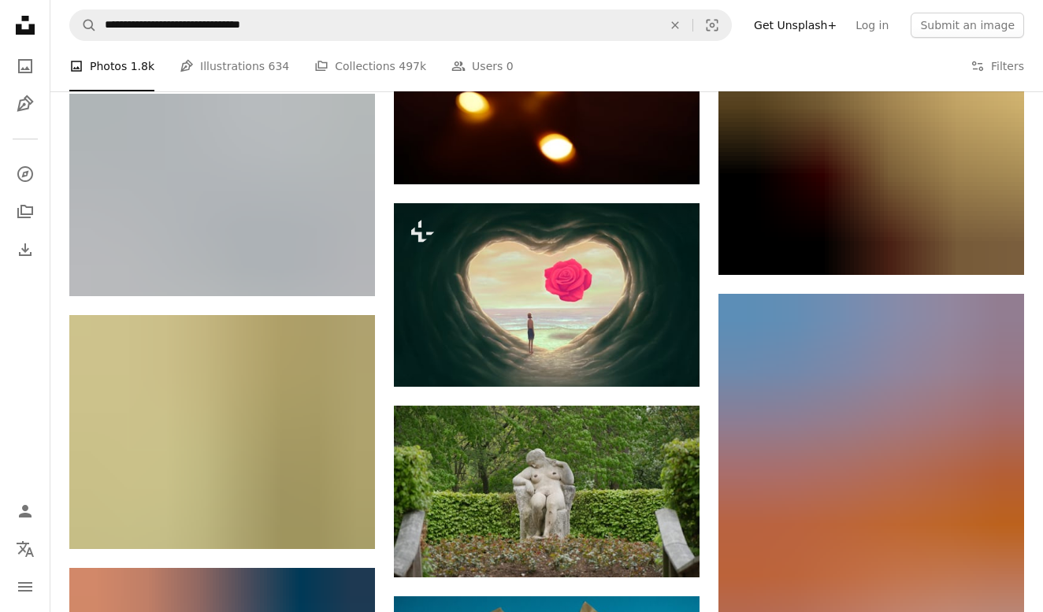
scroll to position [5823, 0]
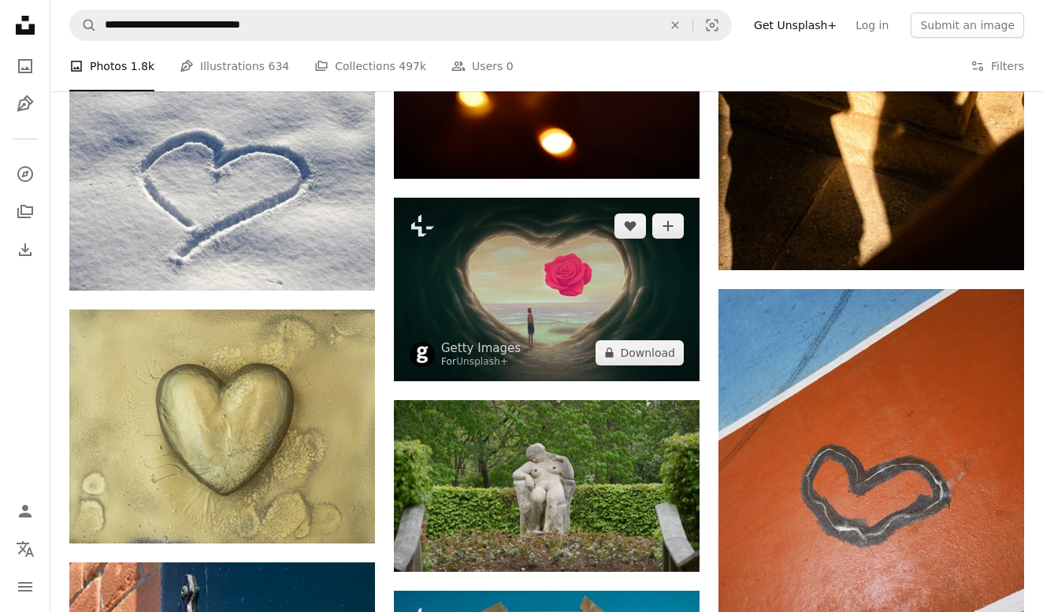
click at [543, 246] on img at bounding box center [547, 289] width 306 height 183
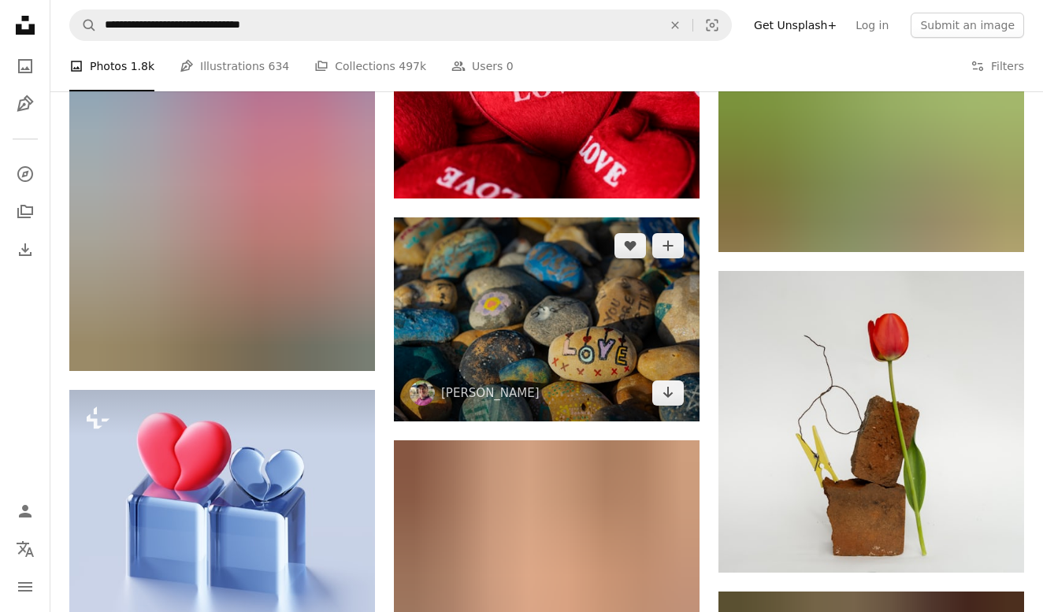
scroll to position [8421, 0]
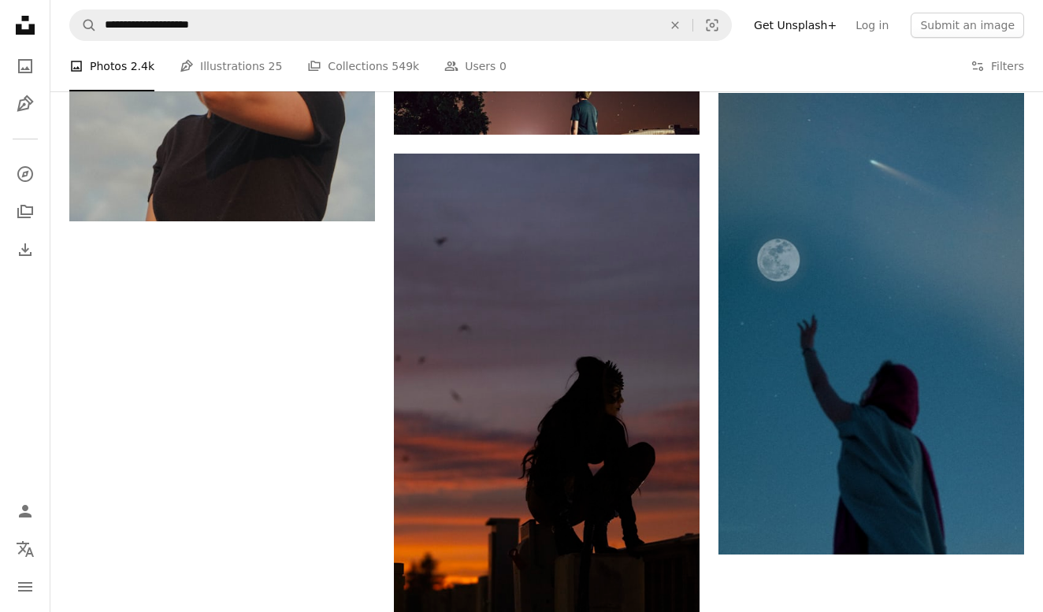
scroll to position [1198, 0]
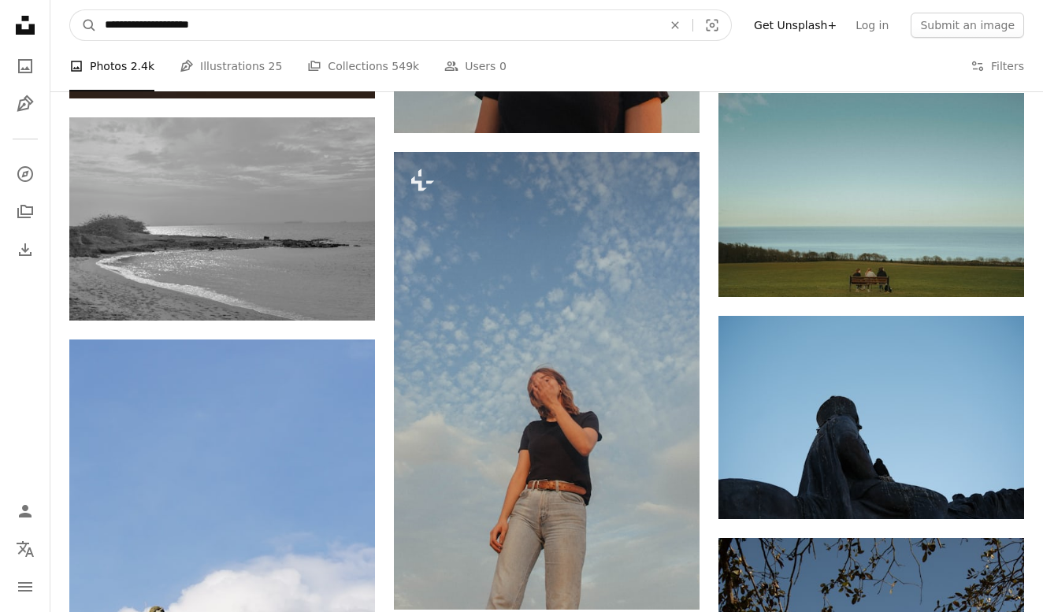
click at [230, 30] on input "**********" at bounding box center [377, 25] width 561 height 30
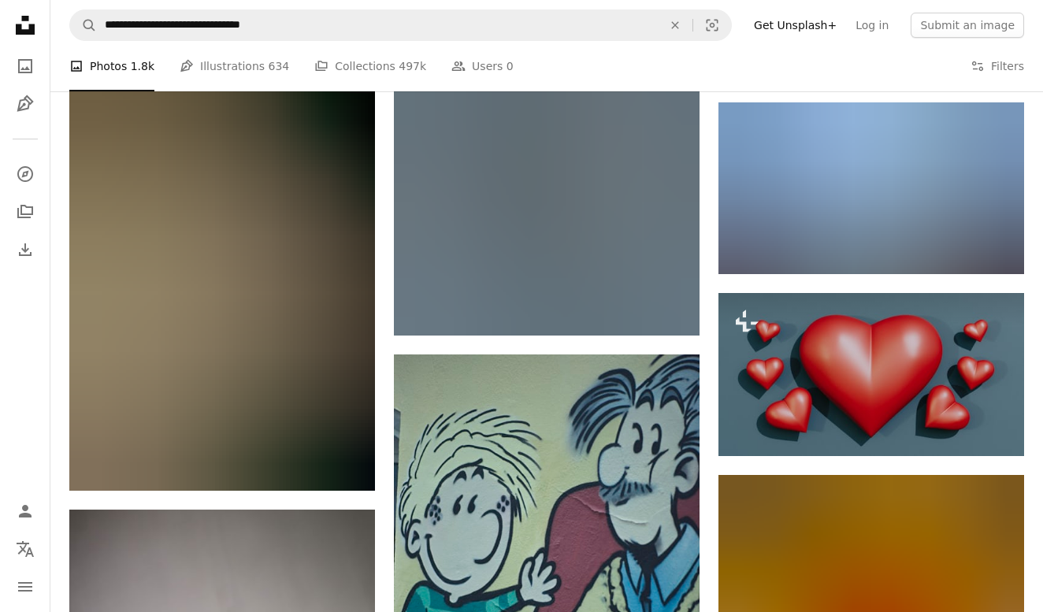
scroll to position [8421, 0]
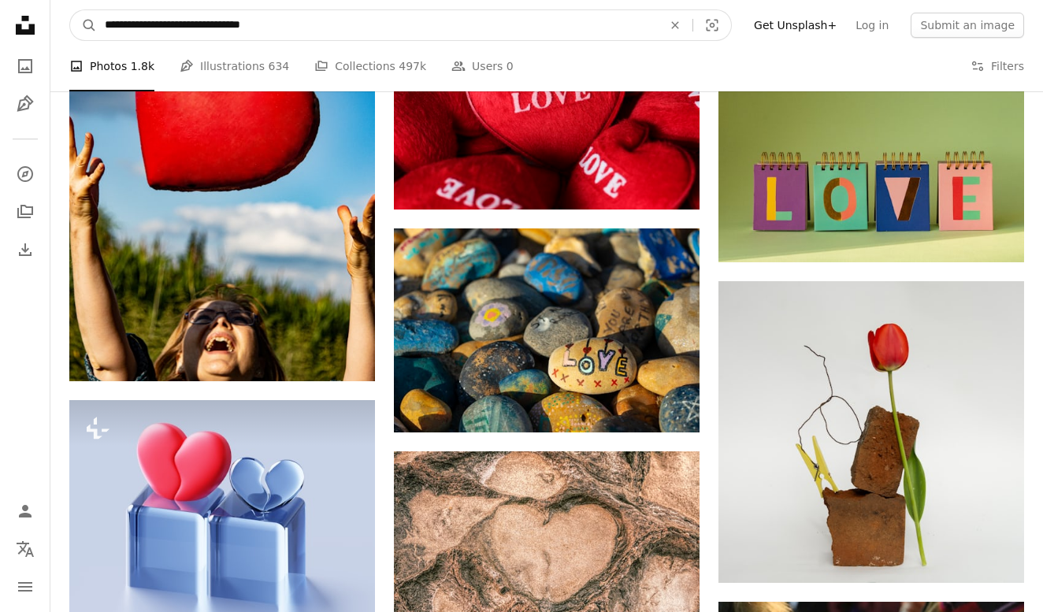
click at [306, 29] on input "**********" at bounding box center [377, 25] width 561 height 30
click at [83, 25] on button "A magnifying glass" at bounding box center [83, 25] width 27 height 30
click at [313, 21] on input "**********" at bounding box center [377, 25] width 561 height 30
type input "**********"
click at [83, 25] on button "A magnifying glass" at bounding box center [83, 25] width 27 height 30
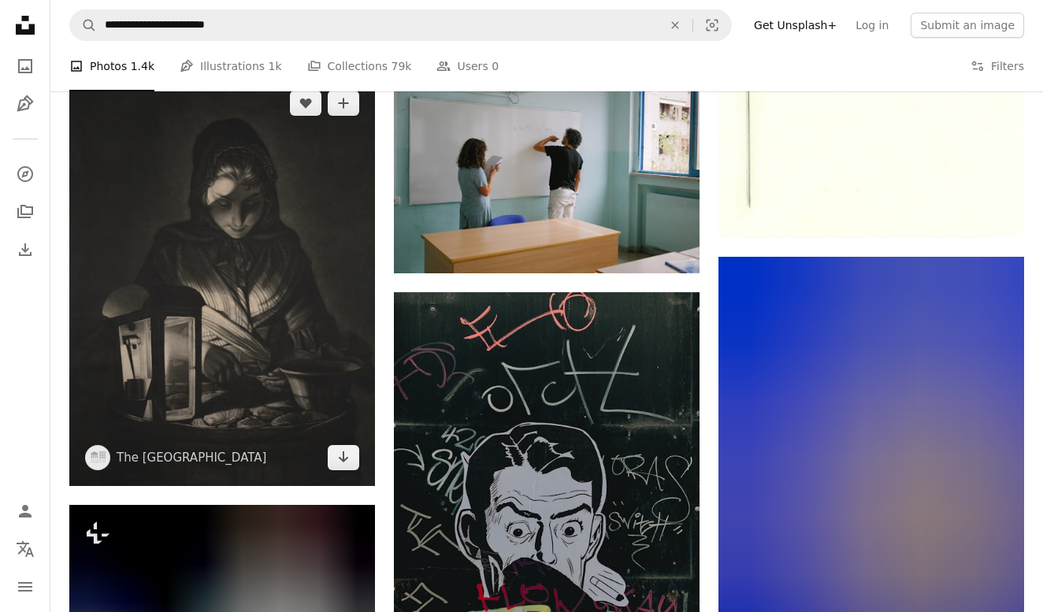
scroll to position [4737, 0]
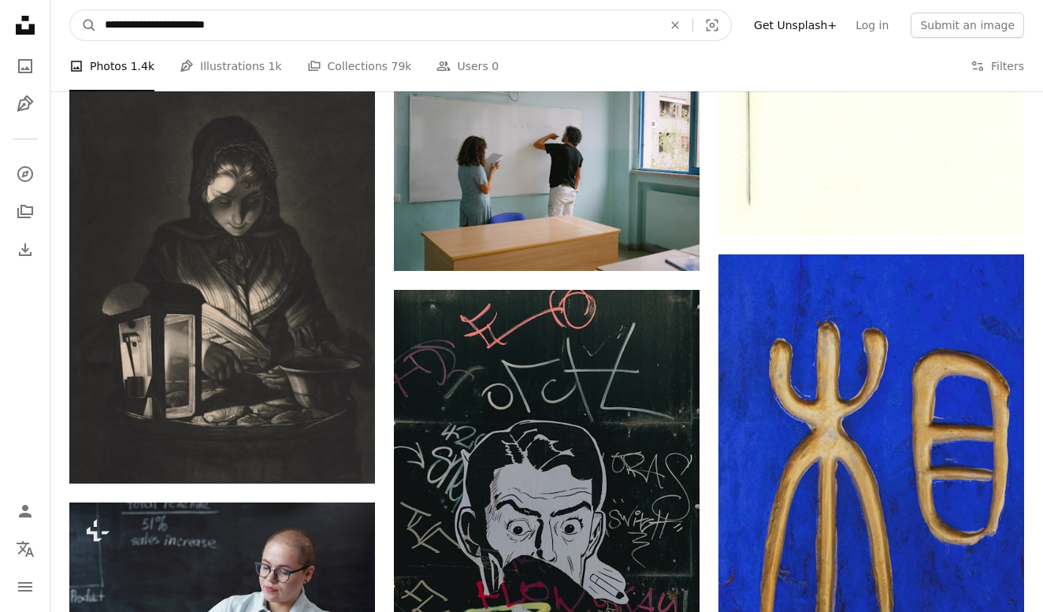
click at [369, 29] on input "**********" at bounding box center [377, 25] width 561 height 30
type input "**********"
click at [83, 25] on button "A magnifying glass" at bounding box center [83, 25] width 27 height 30
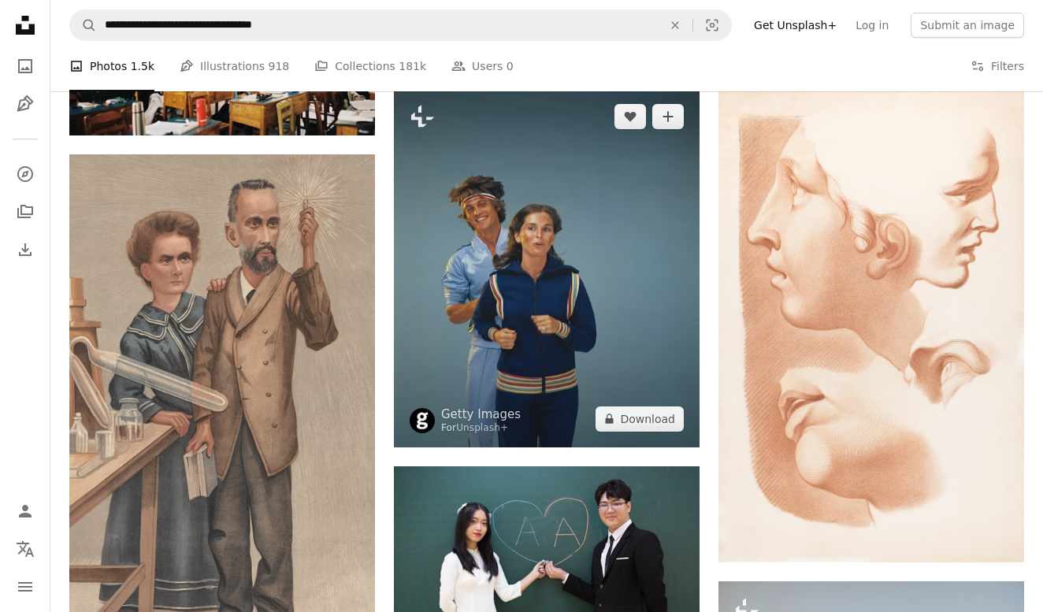
scroll to position [1180, 0]
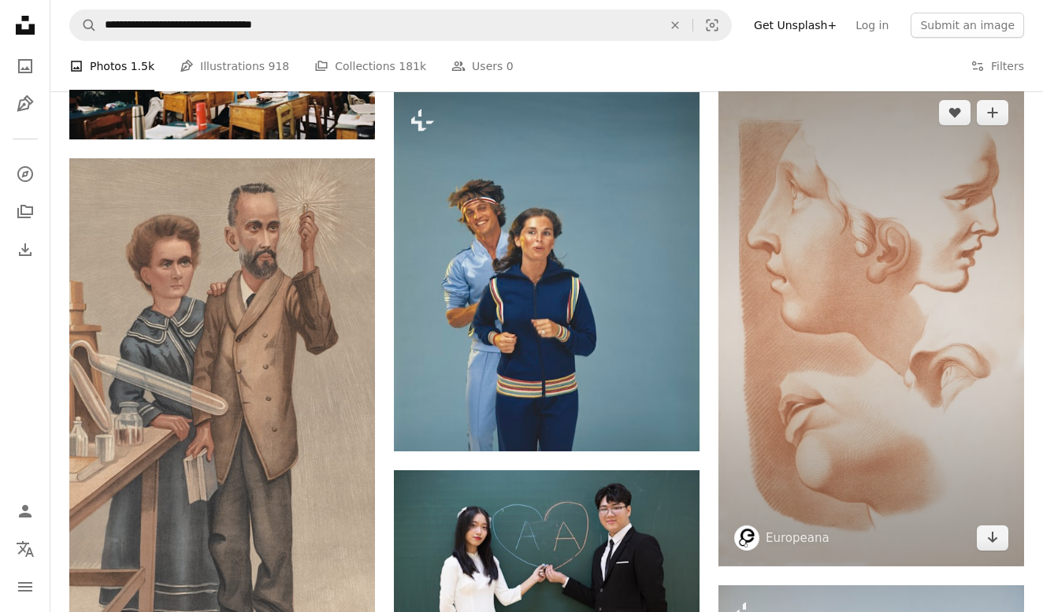
click at [985, 176] on img at bounding box center [871, 325] width 306 height 482
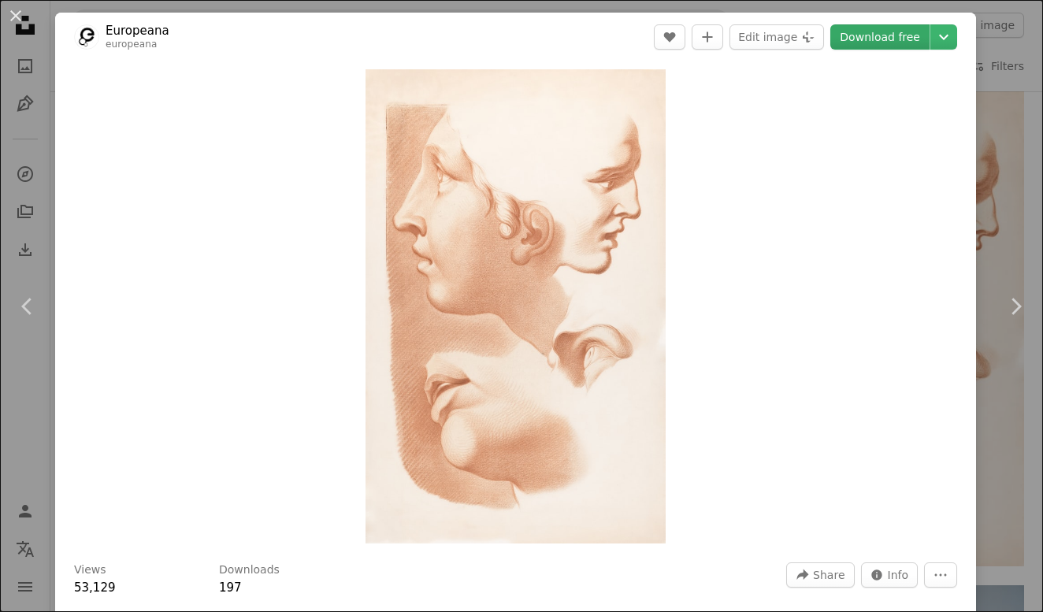
click at [911, 37] on link "Download free" at bounding box center [879, 36] width 99 height 25
click at [13, 16] on button "An X shape" at bounding box center [15, 15] width 19 height 19
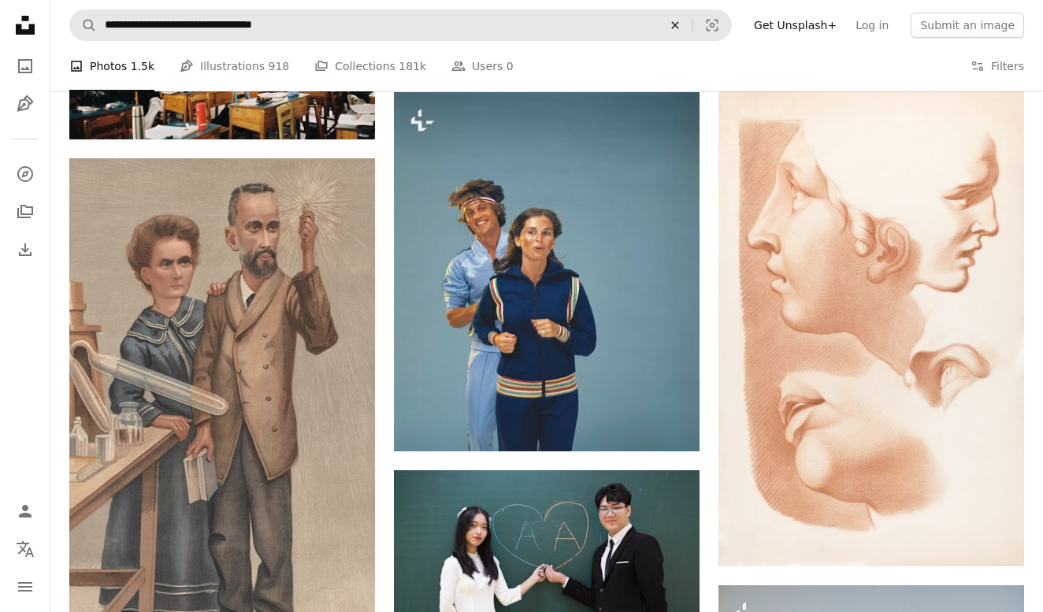
click at [687, 24] on icon "An X shape" at bounding box center [675, 25] width 35 height 13
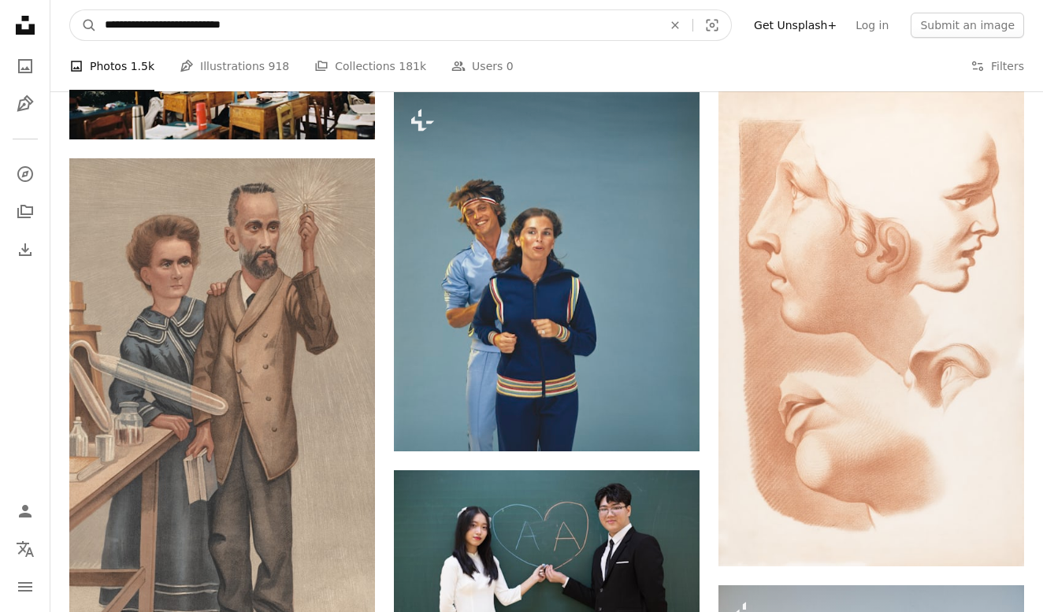
type input "**********"
click at [83, 25] on button "A magnifying glass" at bounding box center [83, 25] width 27 height 30
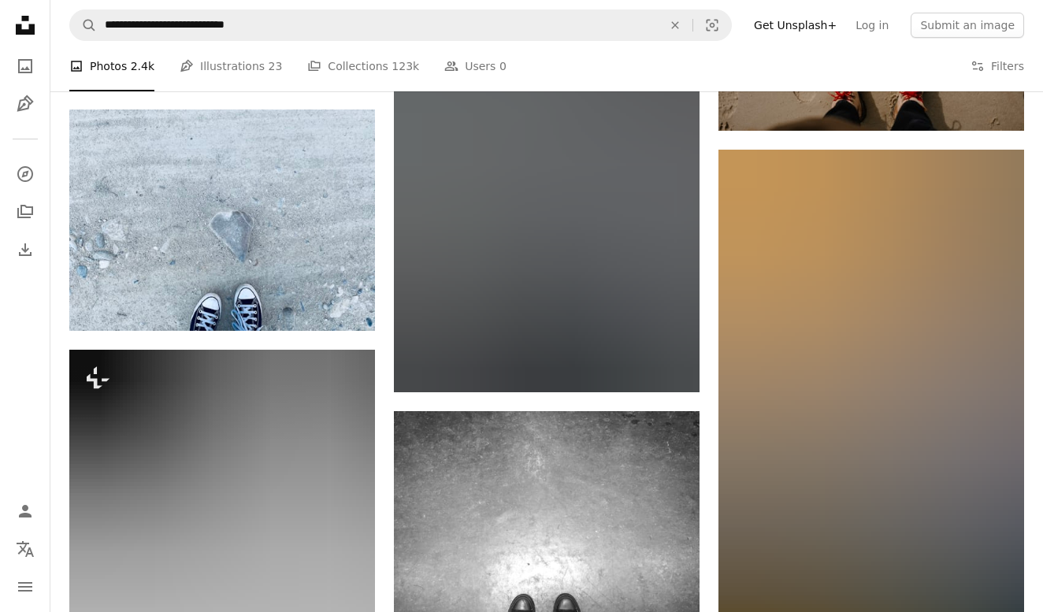
scroll to position [4471, 0]
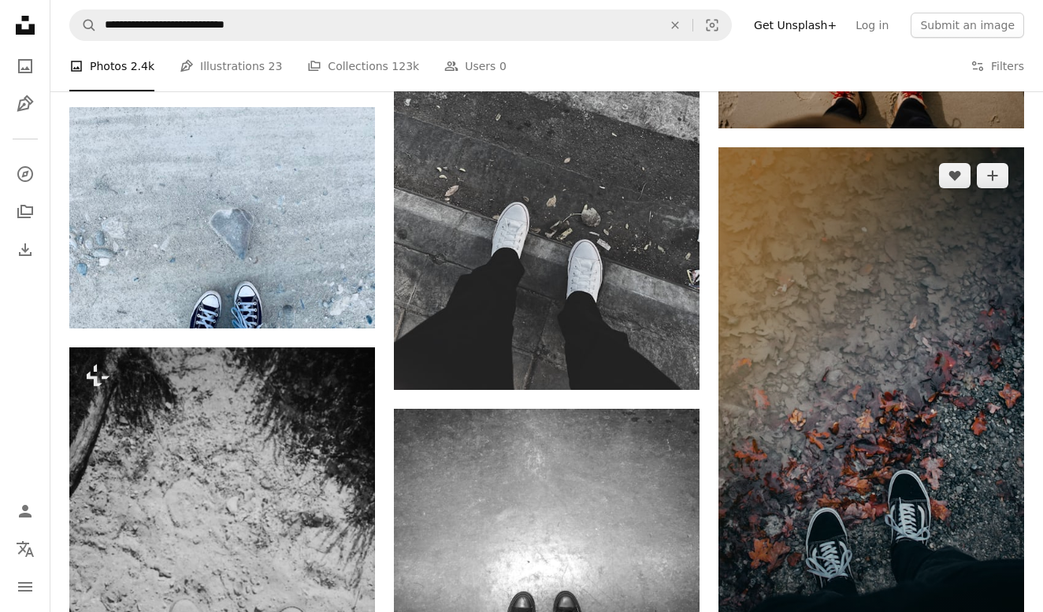
click at [849, 329] on img at bounding box center [871, 418] width 306 height 543
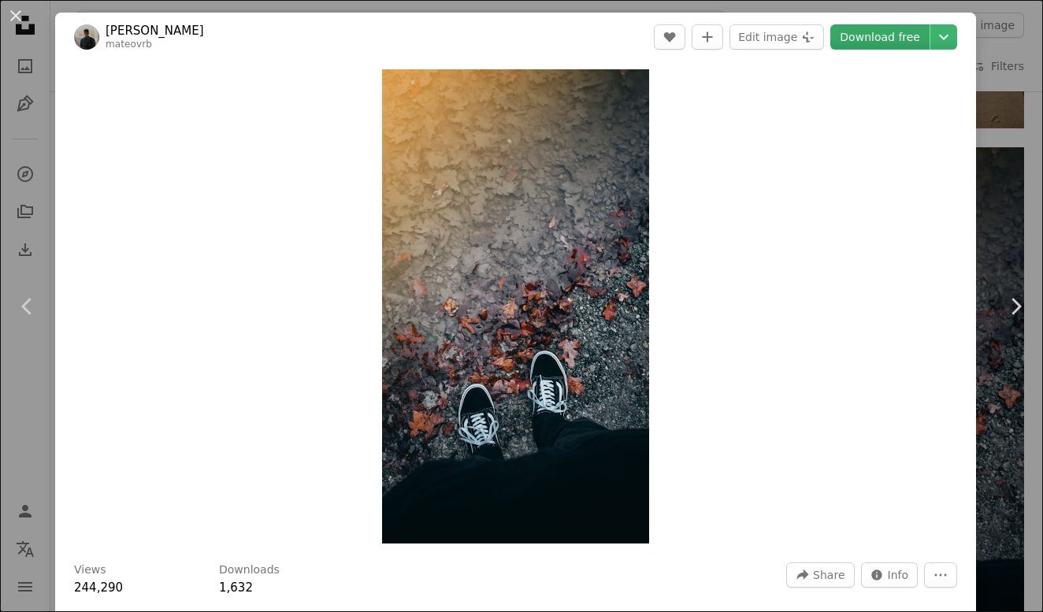
click at [897, 38] on link "Download free" at bounding box center [879, 36] width 99 height 25
